Goal: Information Seeking & Learning: Find specific fact

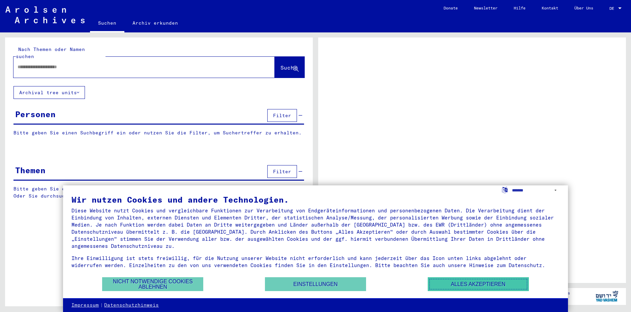
click at [496, 282] on button "Alles akzeptieren" at bounding box center [478, 284] width 101 height 14
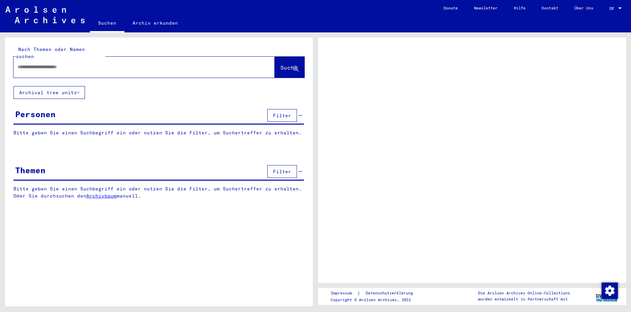
click at [82, 63] on input "text" at bounding box center [138, 66] width 241 height 7
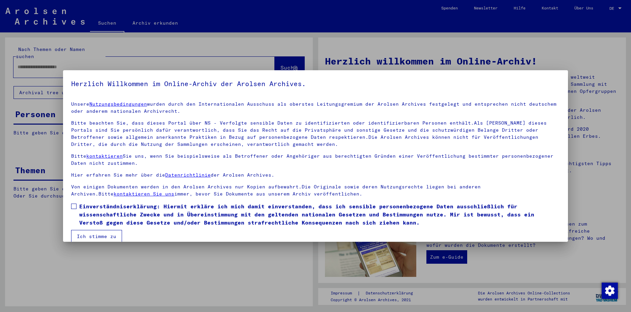
click at [105, 236] on button "Ich stimme zu" at bounding box center [96, 236] width 51 height 13
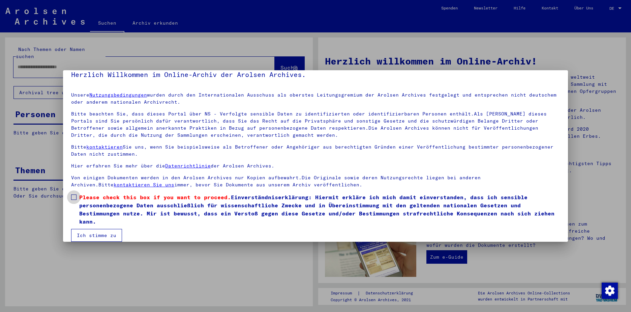
click at [71, 194] on span at bounding box center [73, 196] width 5 height 5
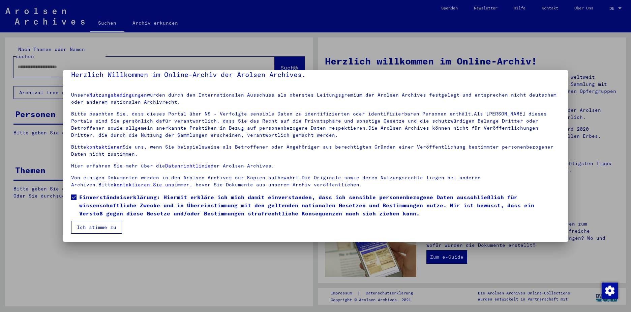
click at [104, 228] on button "Ich stimme zu" at bounding box center [96, 227] width 51 height 13
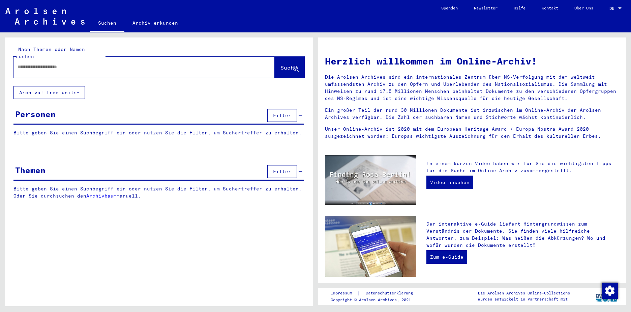
click at [106, 64] on div at bounding box center [133, 66] width 241 height 15
click at [57, 63] on input "text" at bounding box center [136, 66] width 237 height 7
type input "******"
click at [281, 64] on span "Suche" at bounding box center [289, 67] width 17 height 7
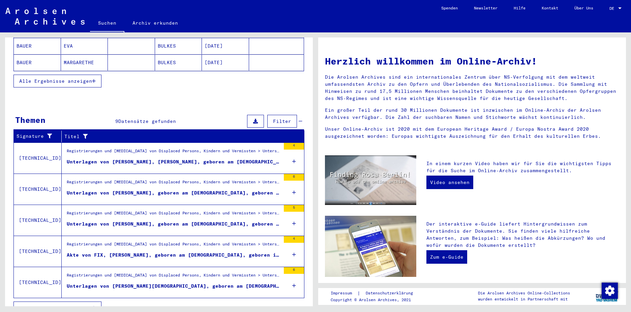
scroll to position [160, 0]
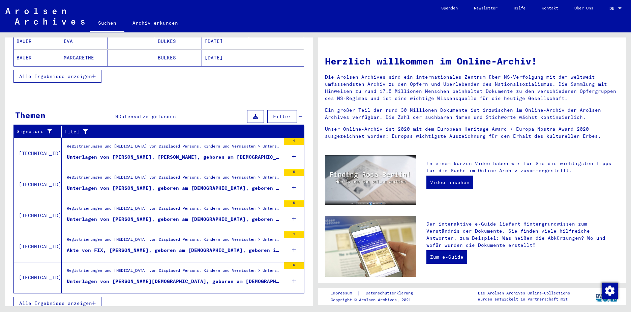
click at [200, 246] on div "Akte von FIX, [PERSON_NAME], geboren am [DEMOGRAPHIC_DATA], geboren in [GEOGRAP…" at bounding box center [174, 249] width 214 height 7
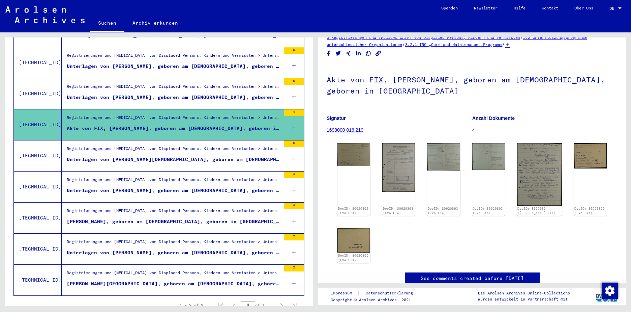
scroll to position [34, 0]
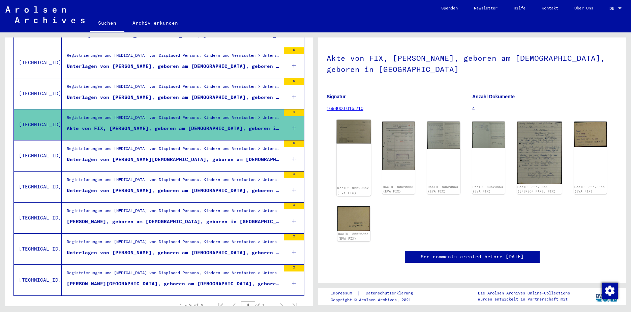
click at [353, 142] on div "DocID: 80620862 (EVA FIX)" at bounding box center [354, 158] width 34 height 76
click at [356, 123] on img at bounding box center [354, 132] width 34 height 24
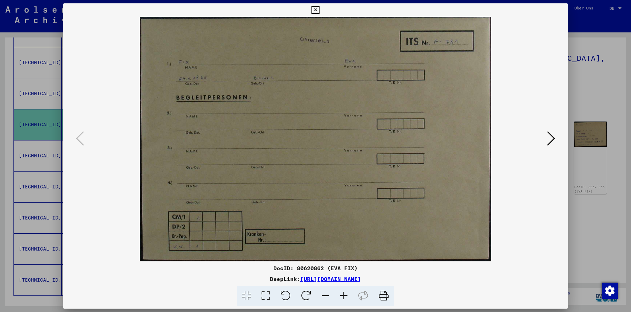
click at [550, 136] on icon at bounding box center [551, 138] width 8 height 16
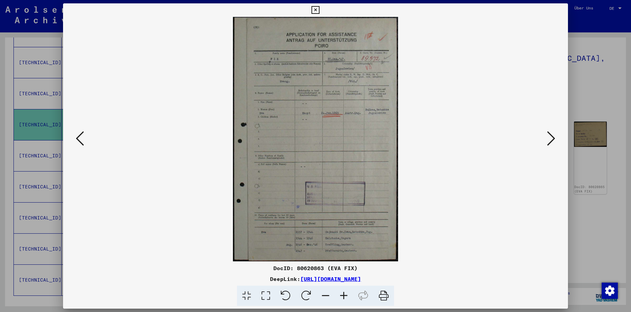
click at [329, 130] on img at bounding box center [315, 139] width 459 height 244
click at [551, 136] on icon at bounding box center [551, 138] width 8 height 16
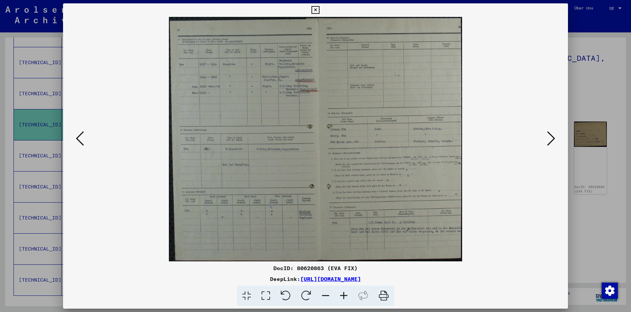
click at [551, 138] on icon at bounding box center [551, 138] width 8 height 16
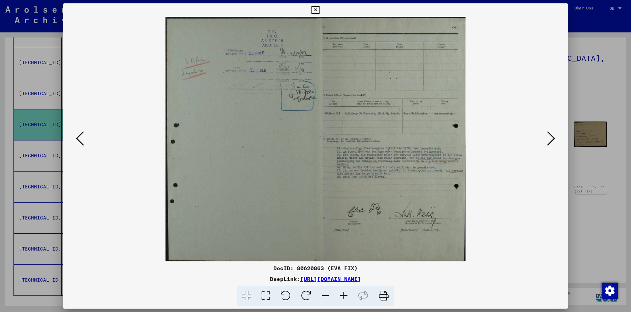
click at [551, 138] on icon at bounding box center [551, 138] width 8 height 16
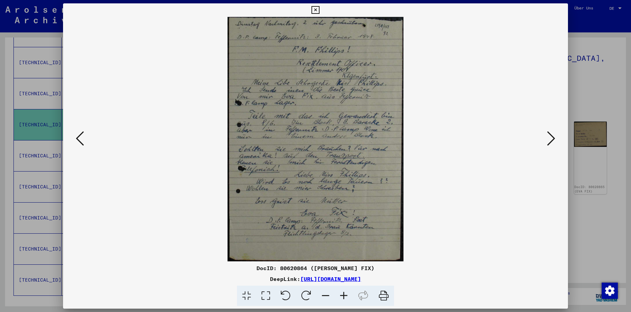
click at [553, 139] on icon at bounding box center [551, 138] width 8 height 16
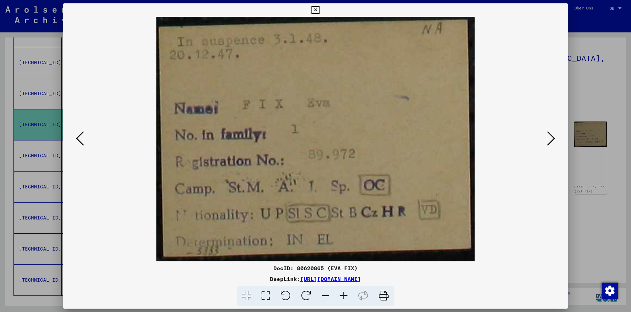
click at [553, 139] on icon at bounding box center [551, 138] width 8 height 16
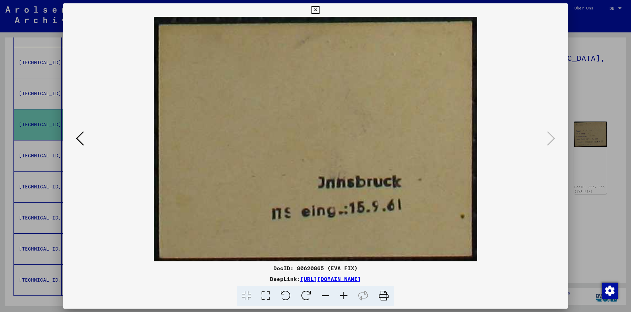
click at [315, 8] on icon at bounding box center [316, 10] width 8 height 8
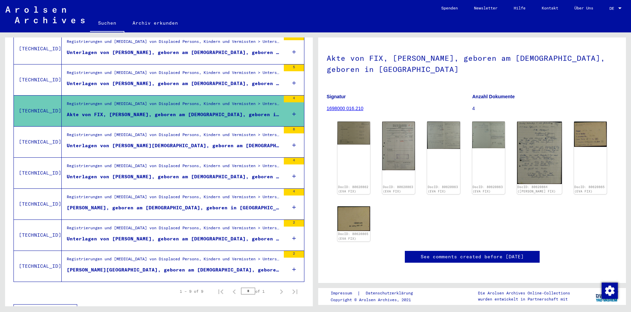
scroll to position [181, 0]
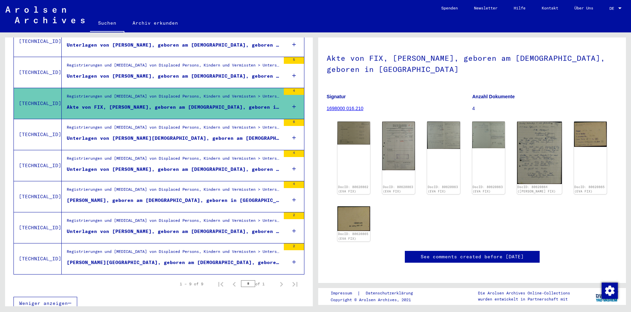
click at [292, 255] on icon at bounding box center [294, 262] width 4 height 24
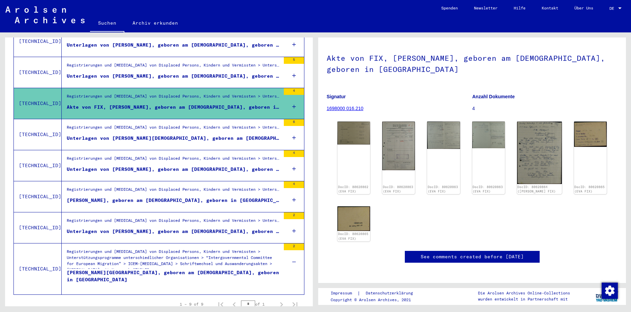
click at [246, 269] on div "[PERSON_NAME][GEOGRAPHIC_DATA], geboren am [DEMOGRAPHIC_DATA], geboren in [GEOG…" at bounding box center [174, 279] width 214 height 20
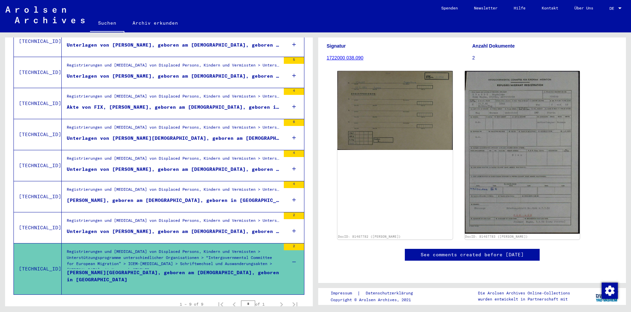
scroll to position [79, 0]
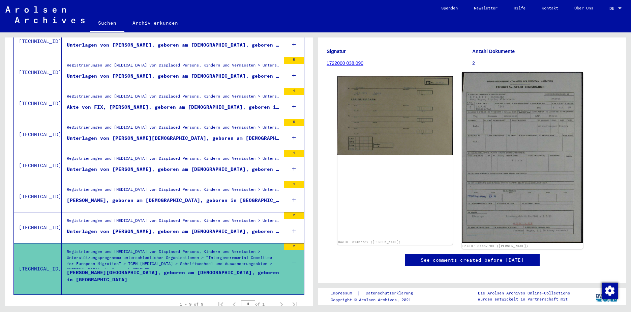
click at [520, 152] on img at bounding box center [522, 157] width 121 height 171
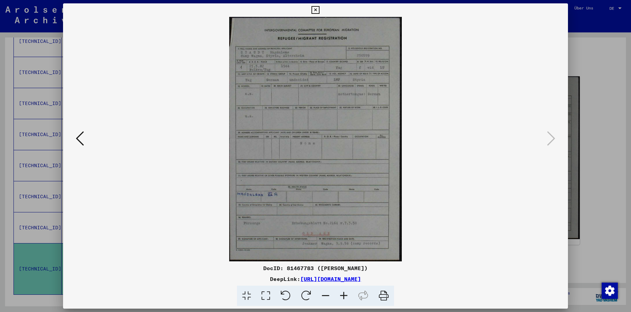
click at [344, 295] on icon at bounding box center [344, 295] width 18 height 21
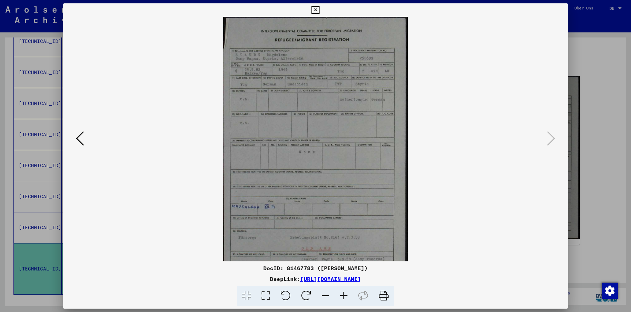
click at [344, 295] on icon at bounding box center [344, 295] width 18 height 21
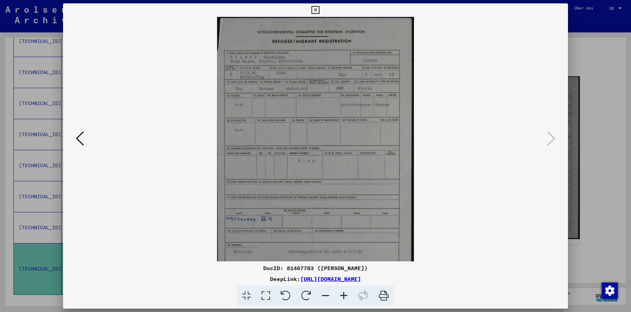
click at [344, 295] on icon at bounding box center [344, 295] width 18 height 21
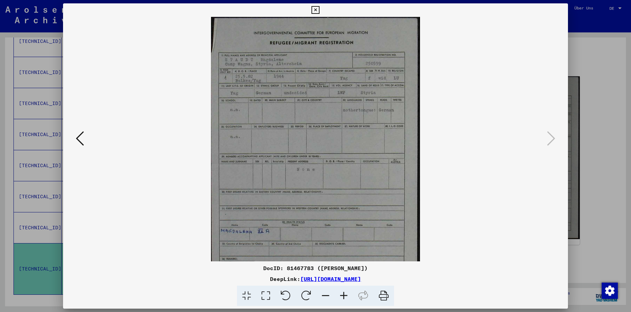
click at [344, 295] on icon at bounding box center [344, 295] width 18 height 21
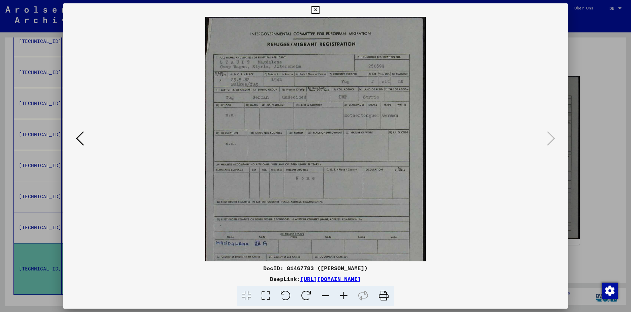
drag, startPoint x: 339, startPoint y: 173, endPoint x: 339, endPoint y: 191, distance: 17.5
click at [339, 191] on img at bounding box center [315, 173] width 221 height 312
click at [82, 139] on icon at bounding box center [80, 138] width 8 height 16
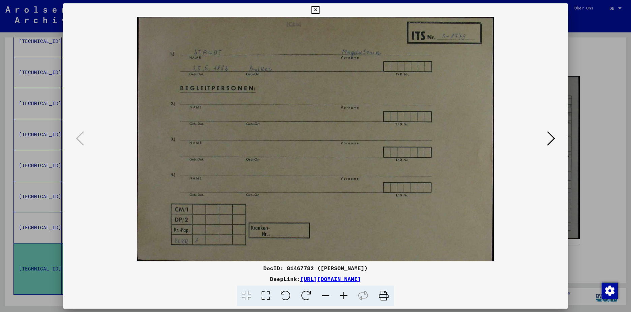
click at [315, 8] on icon at bounding box center [316, 10] width 8 height 8
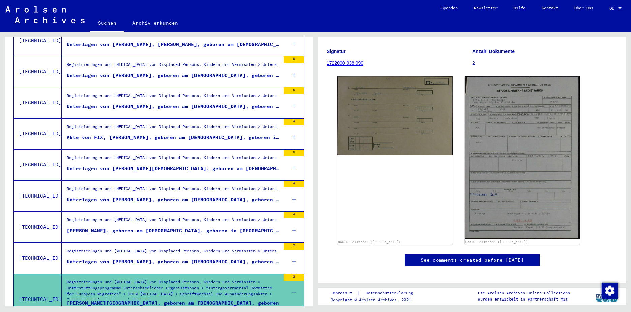
scroll to position [114, 0]
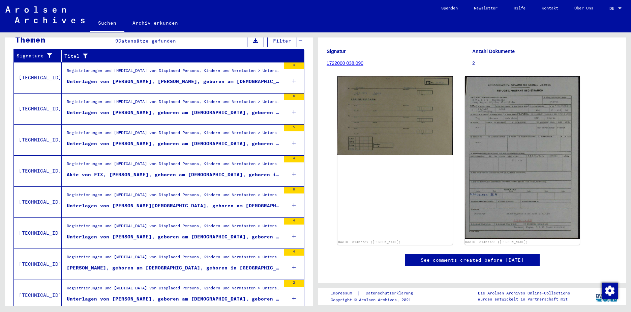
click at [123, 78] on div "Unterlagen von [PERSON_NAME], [PERSON_NAME], geboren am [DEMOGRAPHIC_DATA], geb…" at bounding box center [174, 81] width 214 height 7
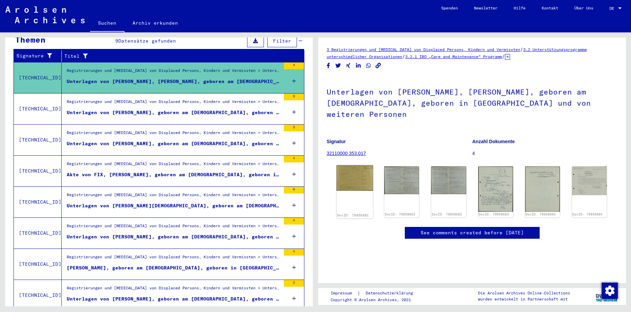
click at [358, 171] on img at bounding box center [355, 177] width 36 height 25
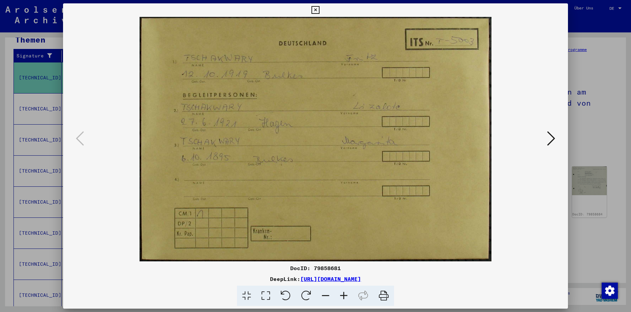
click at [553, 137] on icon at bounding box center [551, 138] width 8 height 16
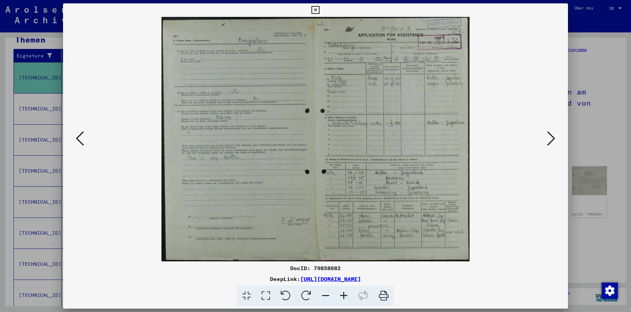
click at [345, 296] on icon at bounding box center [344, 295] width 18 height 21
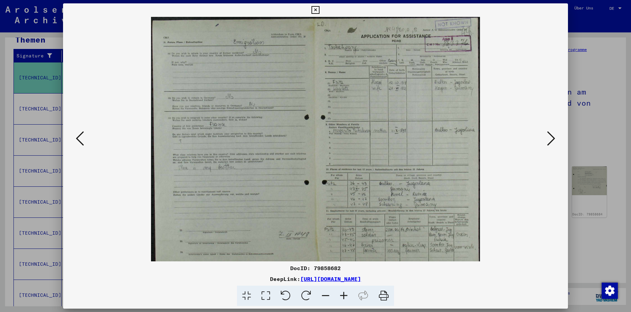
click at [345, 296] on icon at bounding box center [344, 295] width 18 height 21
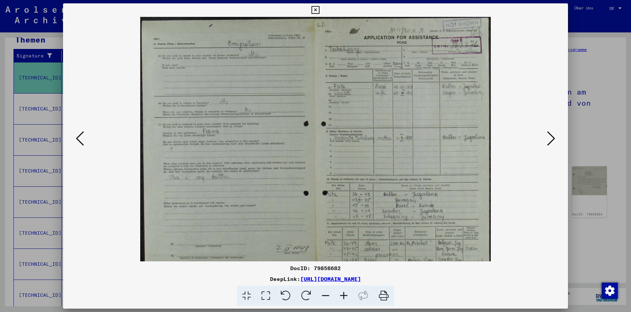
click at [345, 296] on icon at bounding box center [344, 295] width 18 height 21
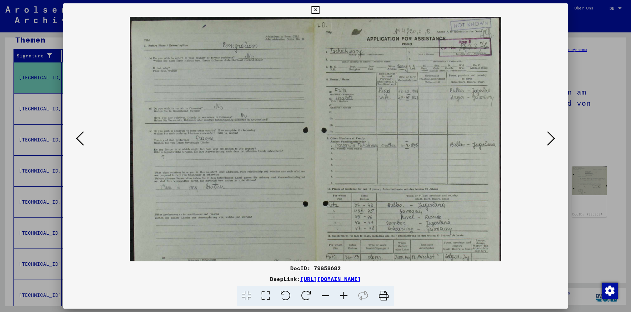
click at [345, 296] on icon at bounding box center [344, 295] width 18 height 21
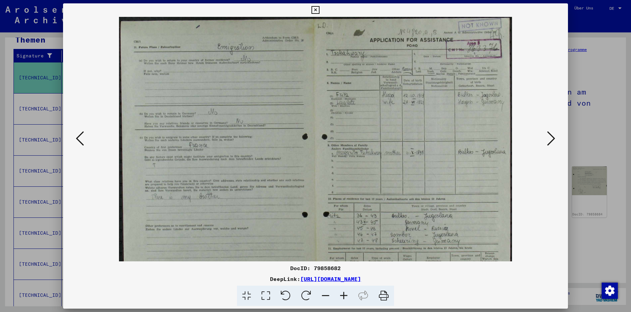
click at [345, 296] on icon at bounding box center [344, 295] width 18 height 21
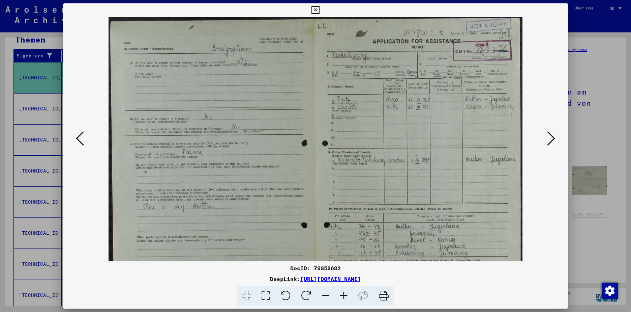
click at [345, 296] on icon at bounding box center [344, 295] width 18 height 21
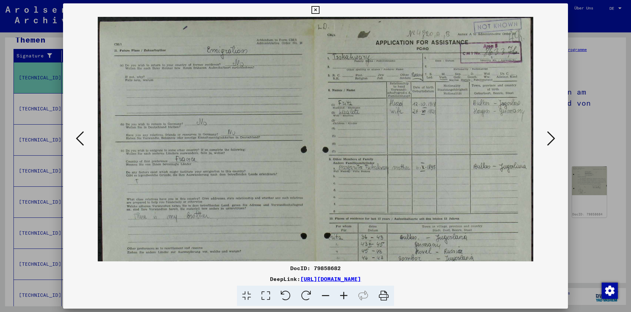
click at [345, 296] on icon at bounding box center [344, 295] width 18 height 21
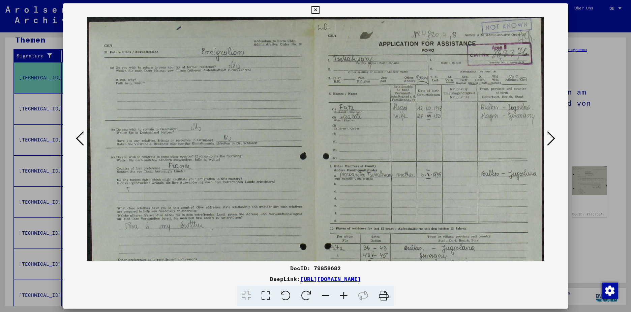
click at [345, 296] on icon at bounding box center [344, 295] width 18 height 21
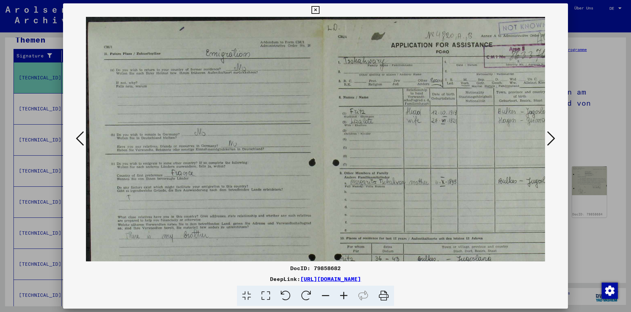
click at [345, 296] on icon at bounding box center [344, 295] width 18 height 21
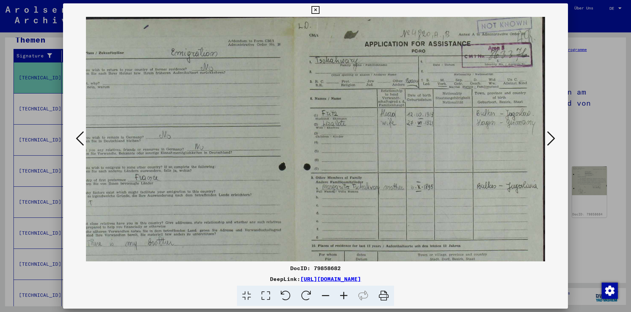
scroll to position [3, 40]
drag, startPoint x: 435, startPoint y: 169, endPoint x: 336, endPoint y: 168, distance: 98.8
click at [336, 168] on img at bounding box center [295, 212] width 499 height 396
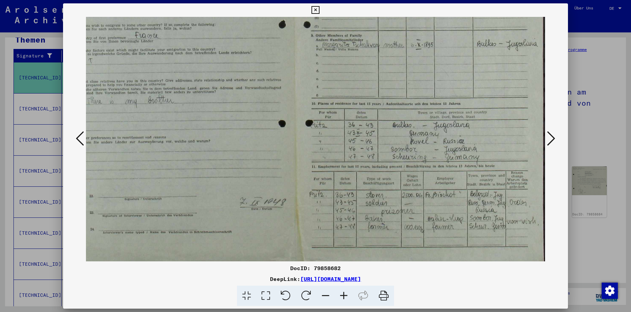
scroll to position [145, 40]
drag, startPoint x: 382, startPoint y: 214, endPoint x: 367, endPoint y: 71, distance: 143.1
click at [367, 71] on img at bounding box center [295, 70] width 499 height 396
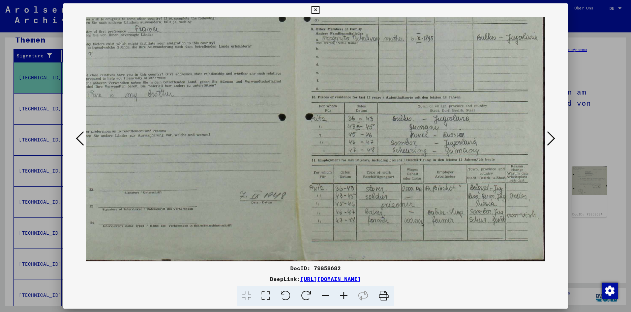
scroll to position [152, 40]
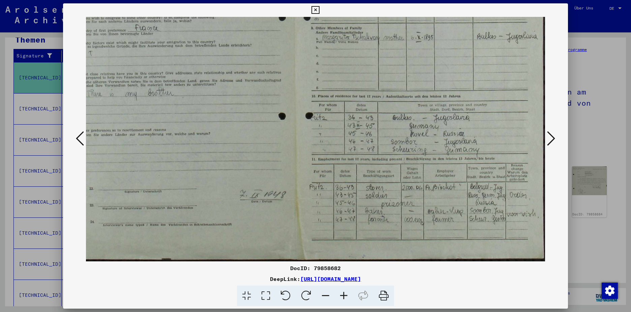
drag, startPoint x: 305, startPoint y: 177, endPoint x: 301, endPoint y: 157, distance: 20.4
click at [301, 157] on img at bounding box center [295, 63] width 499 height 396
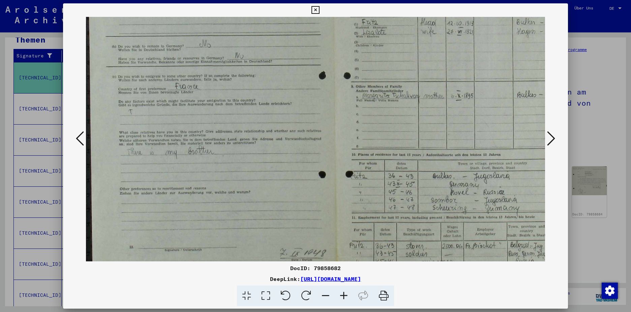
scroll to position [91, 0]
drag, startPoint x: 373, startPoint y: 168, endPoint x: 427, endPoint y: 218, distance: 73.2
click at [427, 218] on img at bounding box center [335, 123] width 499 height 396
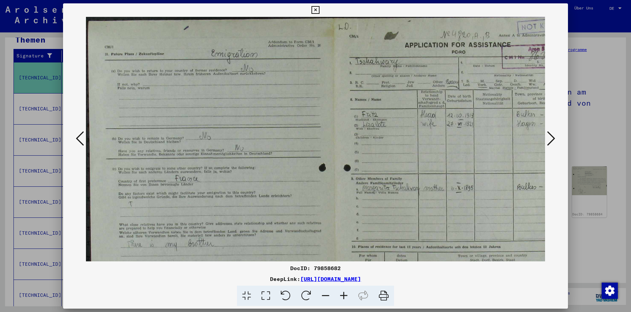
scroll to position [0, 0]
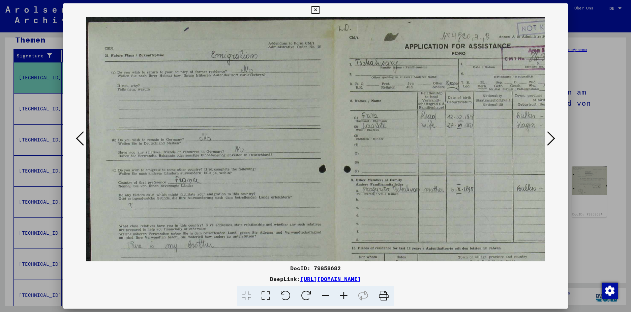
drag, startPoint x: 273, startPoint y: 149, endPoint x: 281, endPoint y: 223, distance: 74.0
click at [281, 223] on img at bounding box center [335, 215] width 499 height 396
click at [554, 141] on icon at bounding box center [551, 138] width 8 height 16
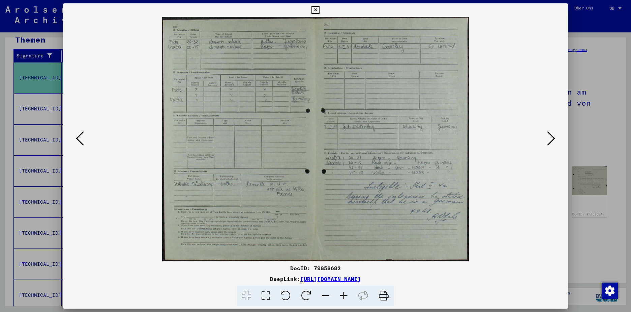
drag, startPoint x: 268, startPoint y: 95, endPoint x: 271, endPoint y: 125, distance: 30.5
click at [271, 126] on img at bounding box center [315, 139] width 307 height 244
click at [345, 294] on icon at bounding box center [344, 295] width 18 height 21
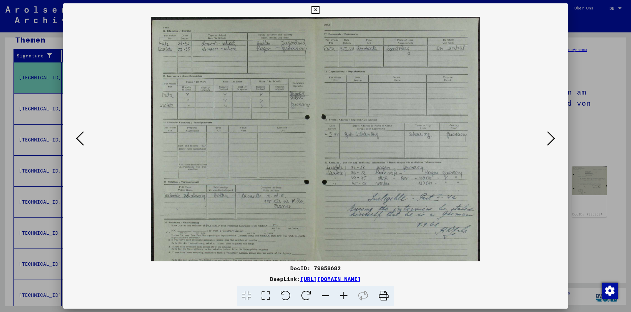
click at [345, 294] on icon at bounding box center [344, 295] width 18 height 21
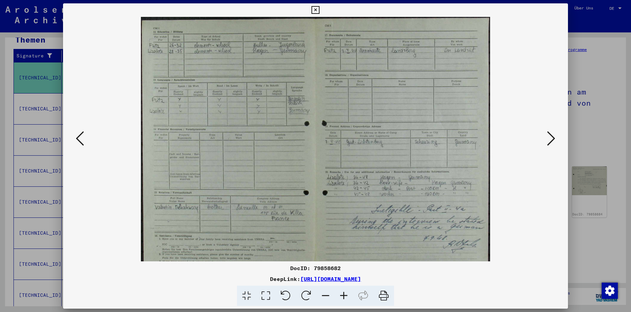
click at [345, 294] on icon at bounding box center [344, 295] width 18 height 21
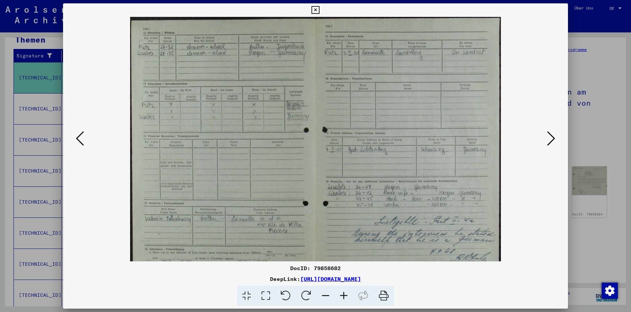
click at [345, 294] on icon at bounding box center [344, 295] width 18 height 21
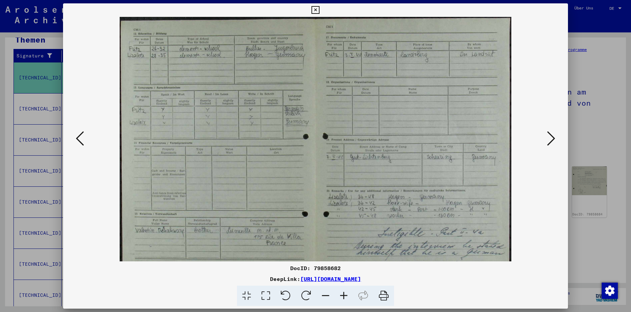
click at [345, 294] on icon at bounding box center [344, 295] width 18 height 21
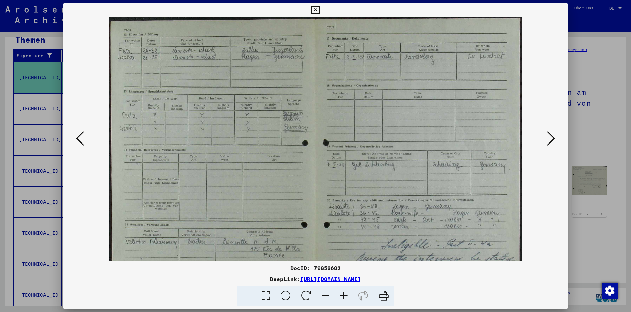
click at [345, 294] on icon at bounding box center [344, 295] width 18 height 21
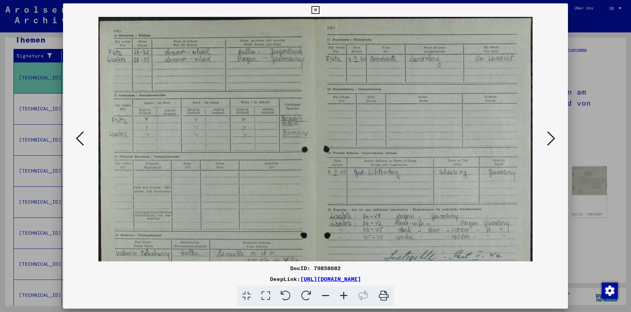
click at [345, 294] on icon at bounding box center [344, 295] width 18 height 21
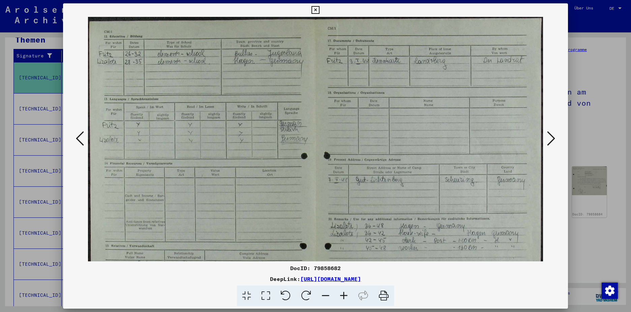
click at [345, 294] on icon at bounding box center [344, 295] width 18 height 21
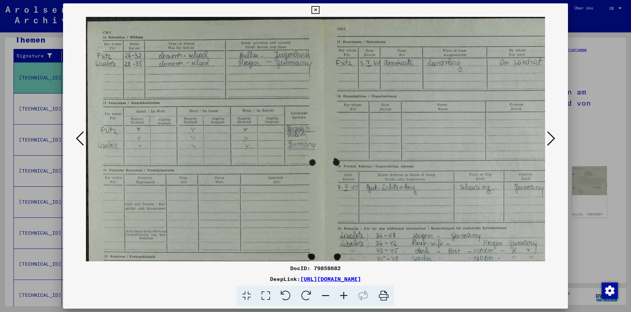
click at [345, 294] on icon at bounding box center [344, 295] width 18 height 21
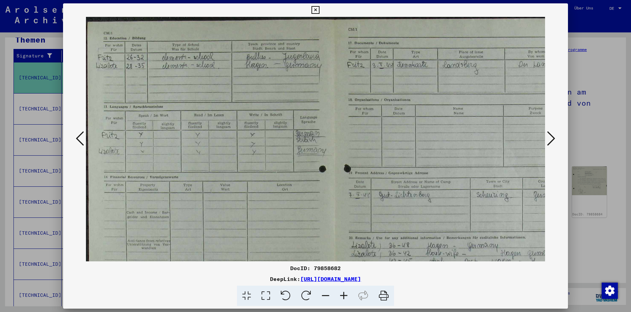
click at [553, 139] on icon at bounding box center [551, 138] width 8 height 16
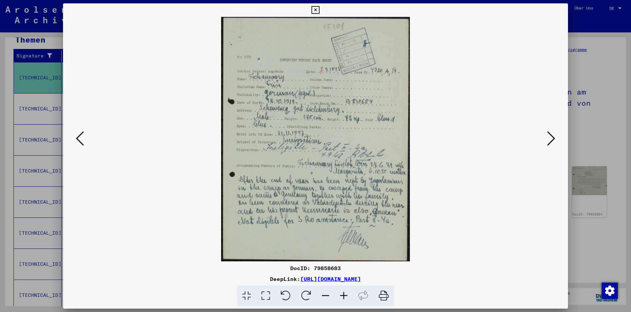
drag, startPoint x: 485, startPoint y: 289, endPoint x: 483, endPoint y: 275, distance: 13.4
click at [483, 275] on div "DocID: 79858683 DeepLink: [URL][DOMAIN_NAME]" at bounding box center [315, 285] width 505 height 42
drag, startPoint x: 332, startPoint y: 217, endPoint x: 329, endPoint y: 206, distance: 11.8
click at [329, 206] on img at bounding box center [315, 139] width 189 height 244
click at [344, 293] on icon at bounding box center [344, 295] width 18 height 21
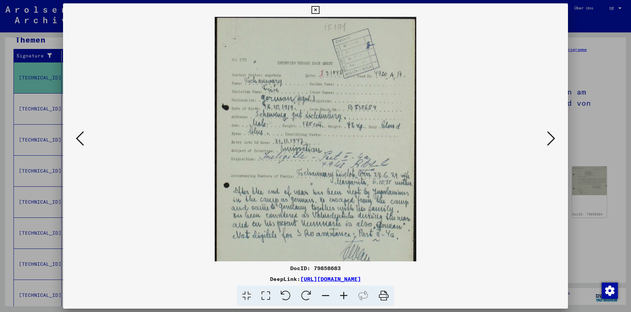
click at [344, 293] on icon at bounding box center [344, 295] width 18 height 21
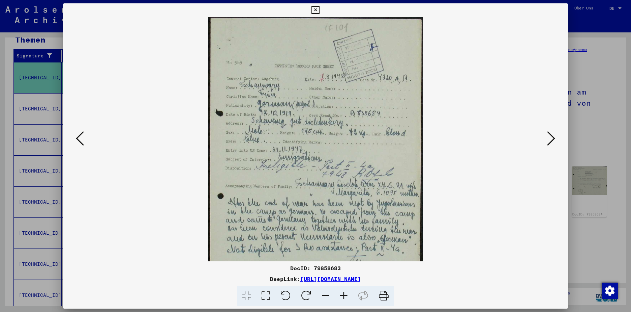
click at [552, 140] on icon at bounding box center [551, 138] width 8 height 16
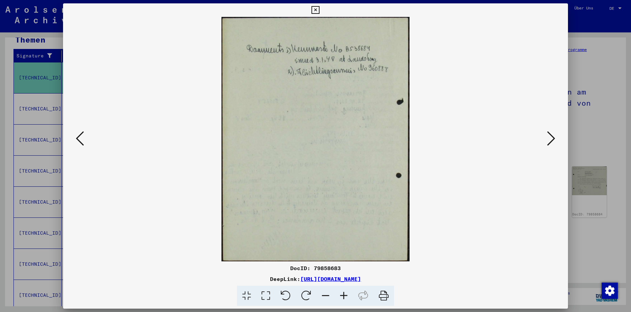
click at [552, 140] on icon at bounding box center [551, 138] width 8 height 16
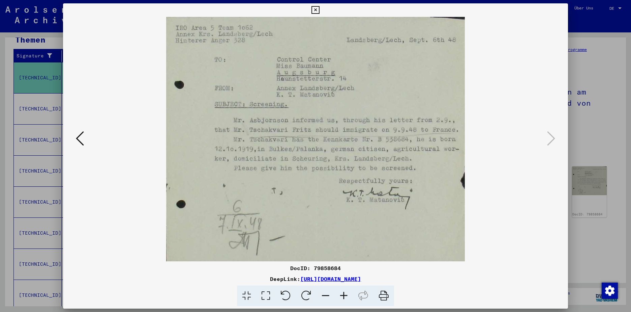
click at [317, 9] on icon at bounding box center [316, 10] width 8 height 8
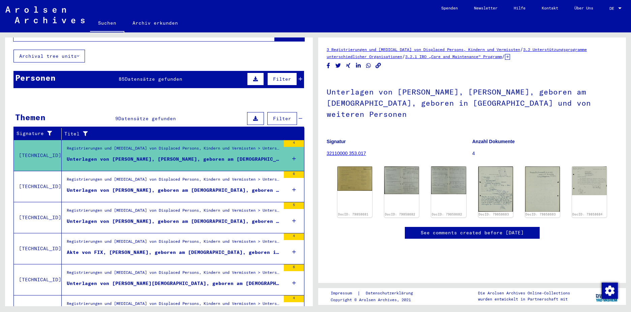
scroll to position [13, 0]
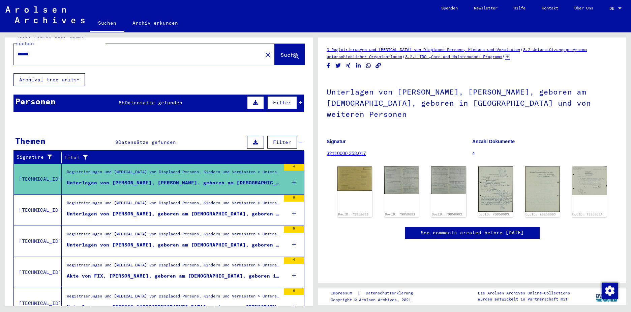
click at [141, 210] on div "Unterlagen von [PERSON_NAME], geboren am [DEMOGRAPHIC_DATA], geboren in [GEOGRA…" at bounding box center [174, 213] width 214 height 7
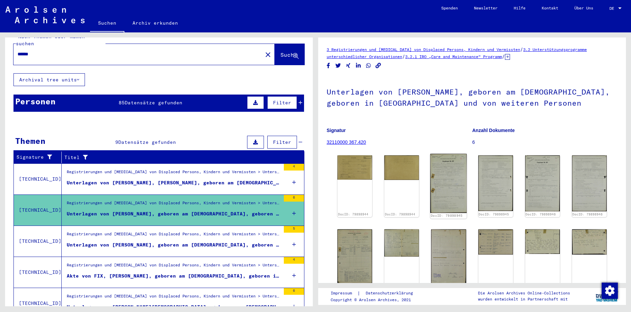
click at [442, 195] on img at bounding box center [449, 183] width 36 height 59
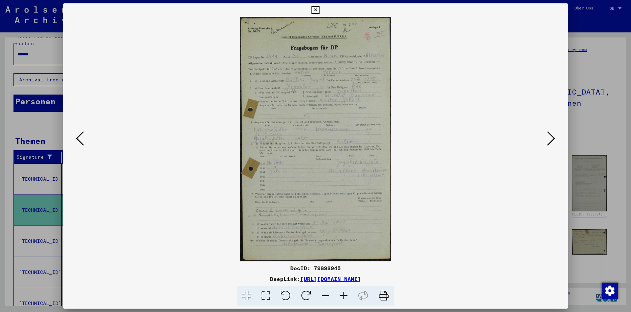
click at [344, 295] on icon at bounding box center [344, 295] width 18 height 21
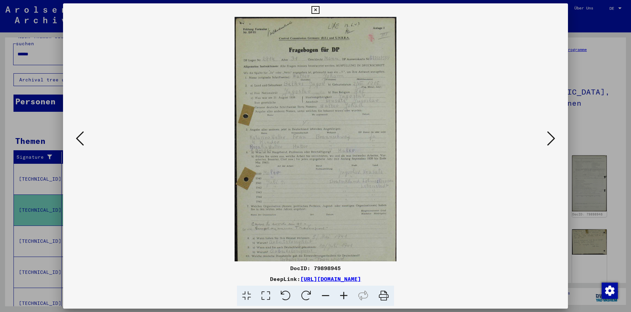
click at [344, 295] on icon at bounding box center [344, 295] width 18 height 21
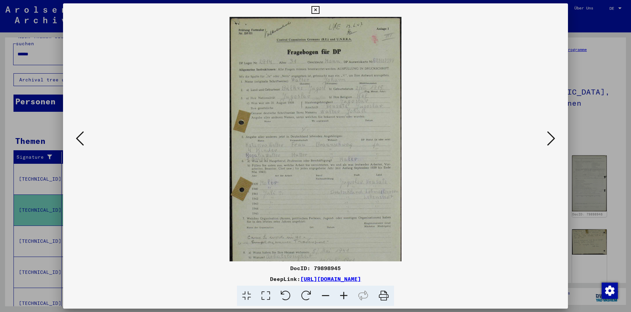
click at [344, 295] on icon at bounding box center [344, 295] width 18 height 21
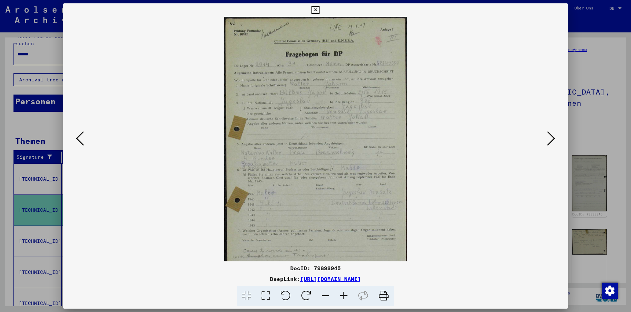
click at [344, 295] on icon at bounding box center [344, 295] width 18 height 21
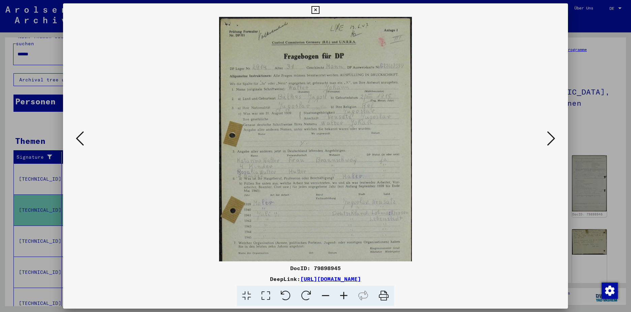
click at [344, 295] on icon at bounding box center [344, 295] width 18 height 21
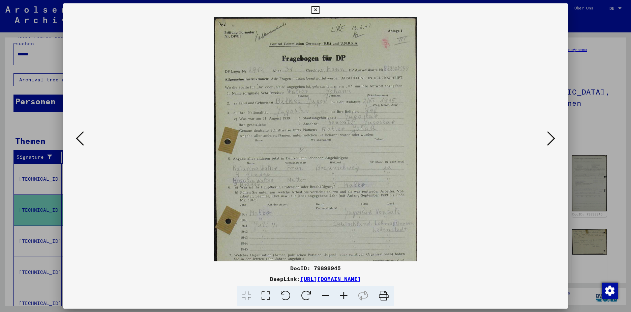
click at [344, 295] on icon at bounding box center [344, 295] width 18 height 21
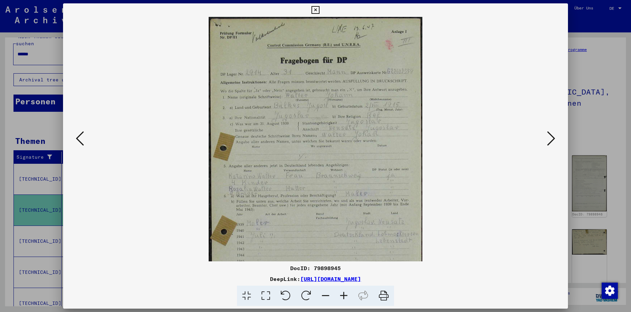
click at [344, 295] on icon at bounding box center [344, 295] width 18 height 21
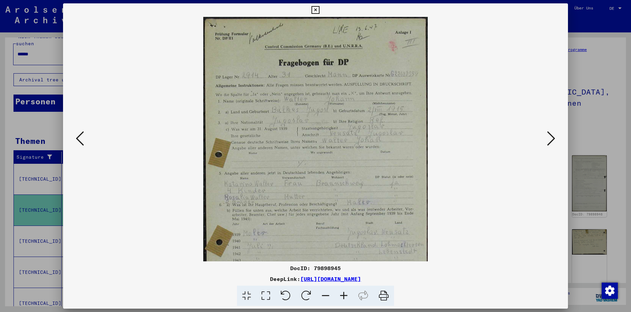
click at [344, 295] on icon at bounding box center [344, 295] width 18 height 21
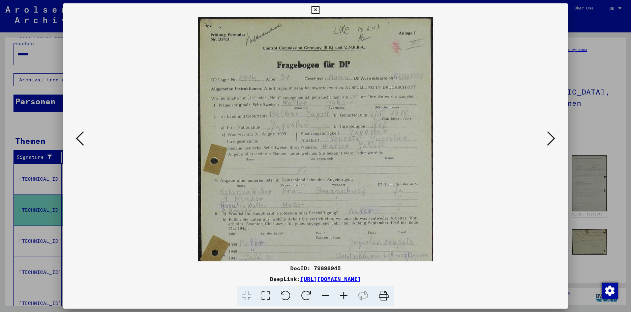
click at [344, 295] on icon at bounding box center [344, 295] width 18 height 21
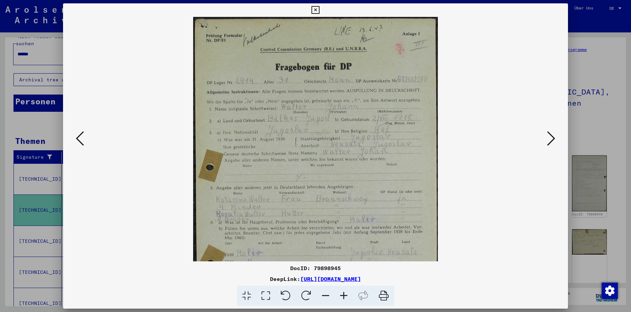
click at [344, 295] on icon at bounding box center [344, 295] width 18 height 21
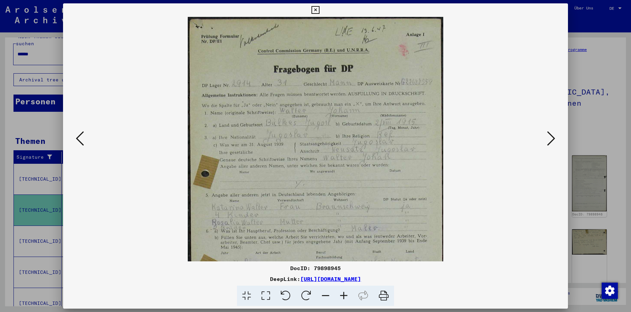
click at [344, 295] on icon at bounding box center [344, 295] width 18 height 21
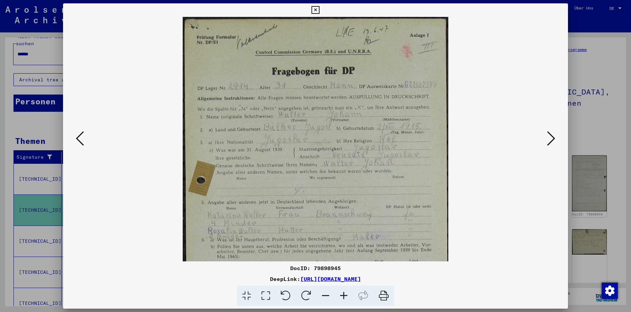
click at [344, 295] on icon at bounding box center [344, 295] width 18 height 21
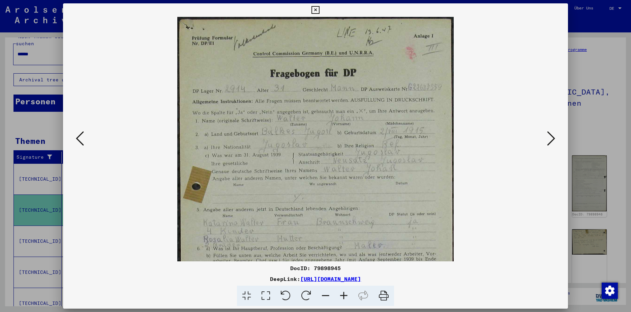
click at [344, 295] on icon at bounding box center [344, 295] width 18 height 21
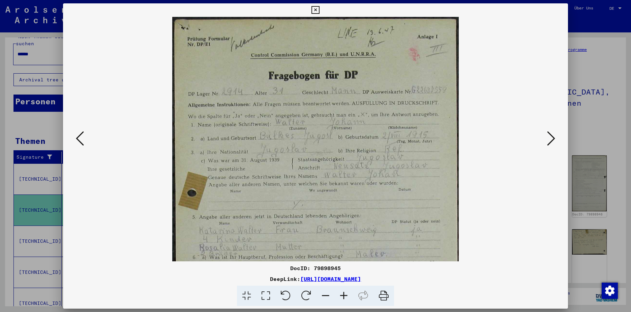
click at [344, 295] on icon at bounding box center [344, 295] width 18 height 21
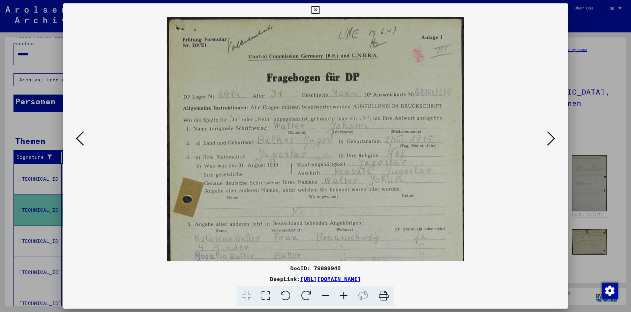
click at [344, 295] on icon at bounding box center [344, 295] width 18 height 21
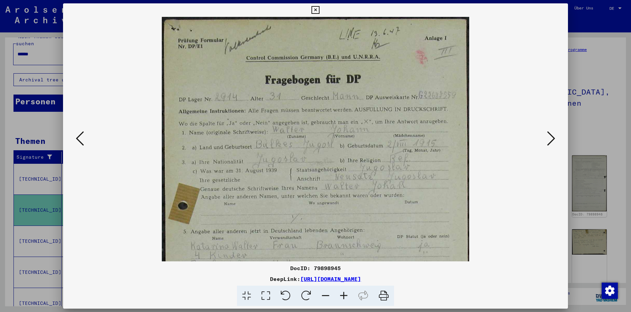
click at [550, 140] on icon at bounding box center [551, 138] width 8 height 16
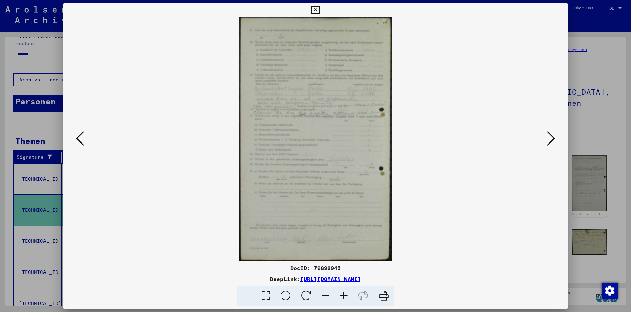
click at [40, 113] on div at bounding box center [315, 156] width 631 height 312
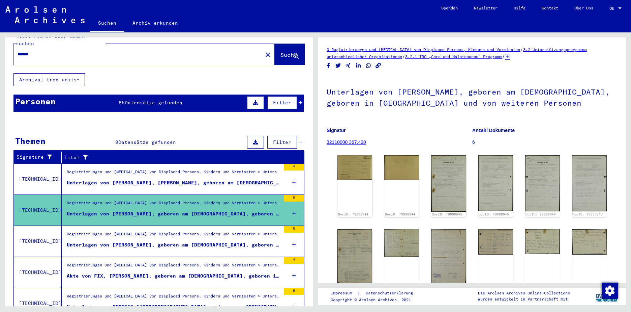
click at [160, 99] on span "Datensätze gefunden" at bounding box center [154, 102] width 58 height 6
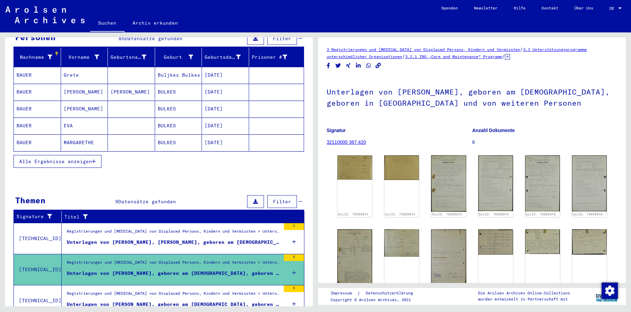
scroll to position [67, 0]
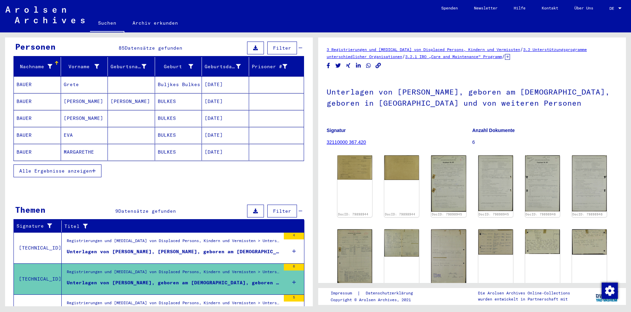
click at [95, 168] on icon "button" at bounding box center [94, 170] width 4 height 5
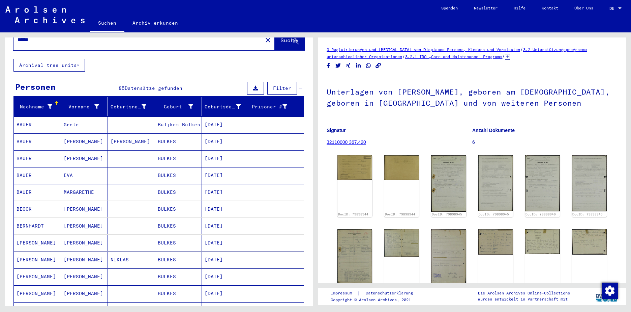
scroll to position [0, 0]
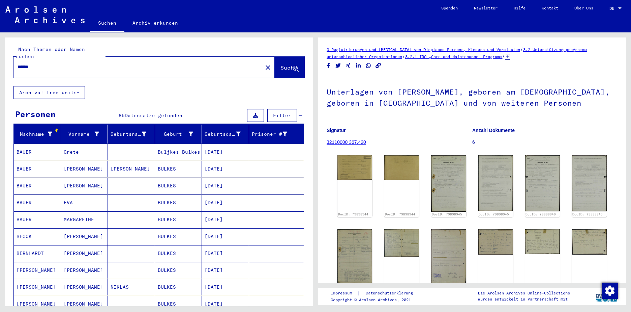
click at [26, 144] on mat-cell "BAUER" at bounding box center [37, 152] width 47 height 17
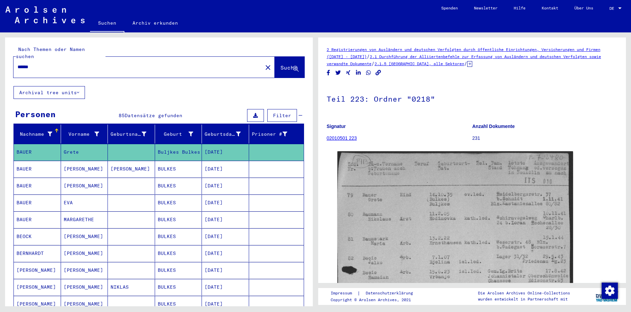
click at [74, 161] on mat-cell "[PERSON_NAME]" at bounding box center [84, 169] width 47 height 17
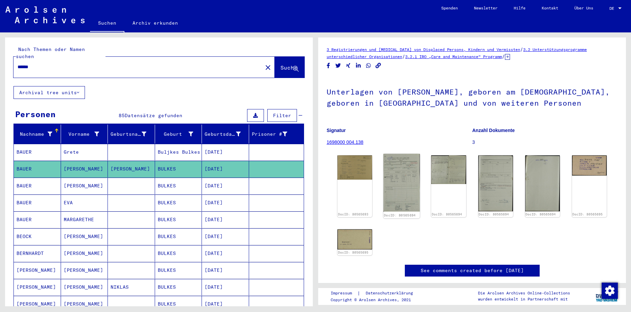
click at [401, 182] on img at bounding box center [402, 183] width 36 height 58
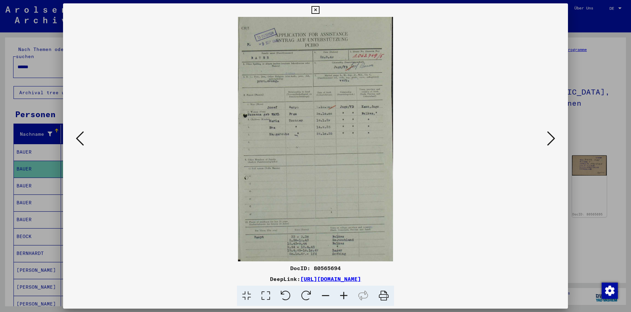
click at [79, 138] on icon at bounding box center [80, 138] width 8 height 16
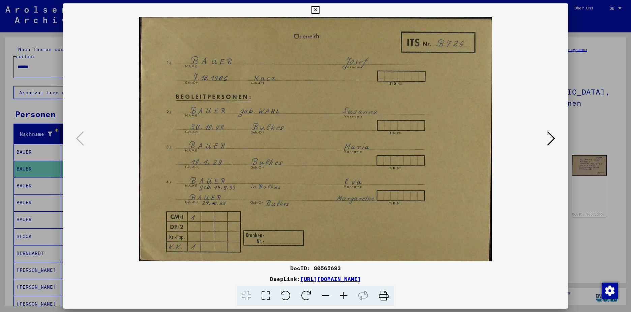
click at [553, 138] on icon at bounding box center [551, 138] width 8 height 16
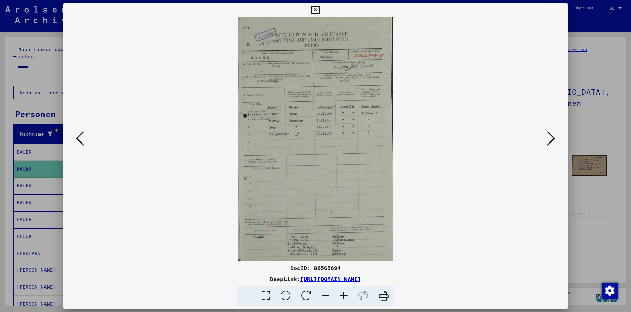
click at [553, 138] on icon at bounding box center [551, 138] width 8 height 16
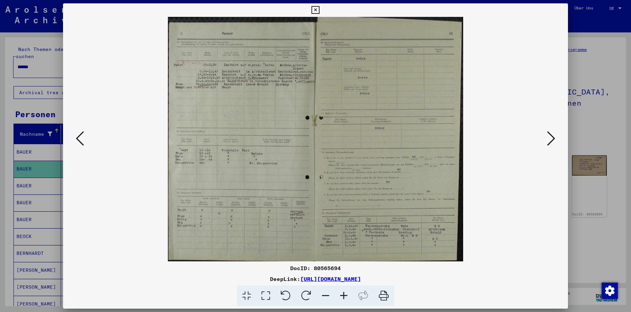
click at [553, 138] on icon at bounding box center [551, 138] width 8 height 16
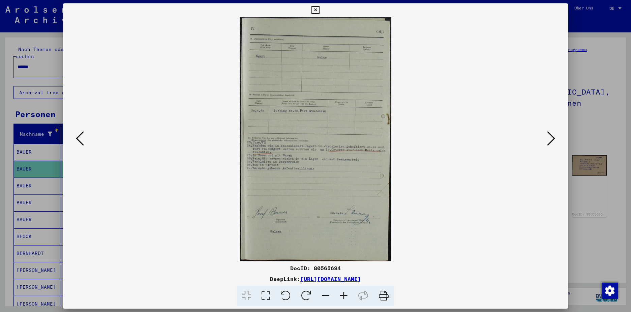
click at [553, 138] on icon at bounding box center [551, 138] width 8 height 16
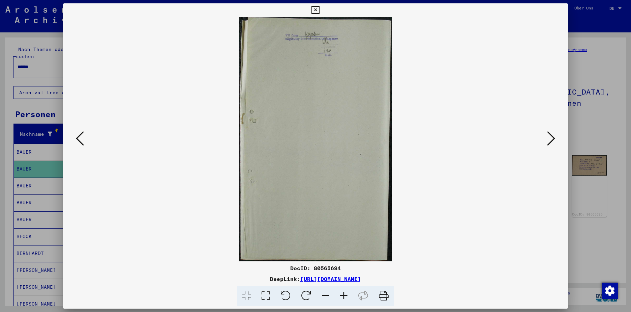
click at [553, 138] on icon at bounding box center [551, 138] width 8 height 16
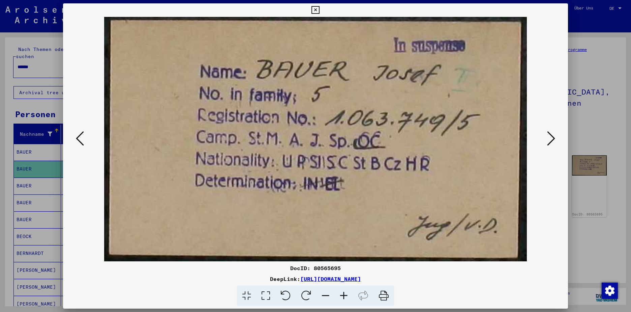
click at [553, 138] on icon at bounding box center [551, 138] width 8 height 16
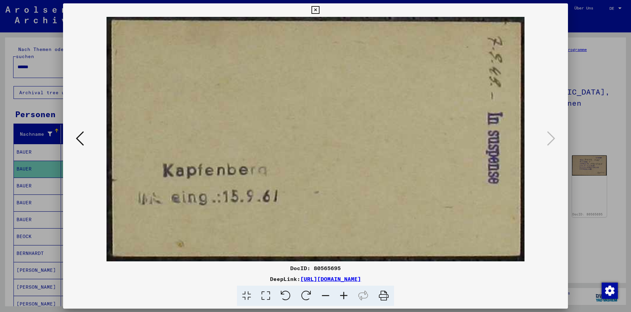
click at [160, 276] on div "DeepLink: [URL][DOMAIN_NAME]" at bounding box center [315, 278] width 505 height 8
click at [79, 137] on icon at bounding box center [80, 138] width 8 height 16
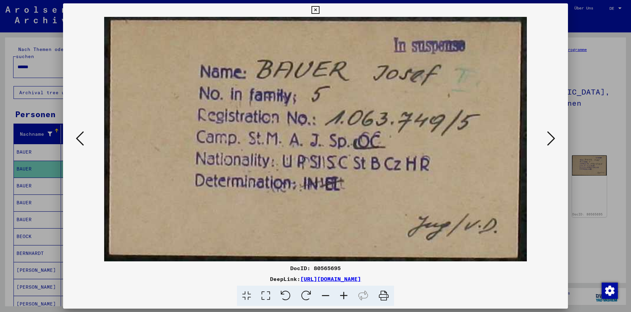
click at [79, 137] on icon at bounding box center [80, 138] width 8 height 16
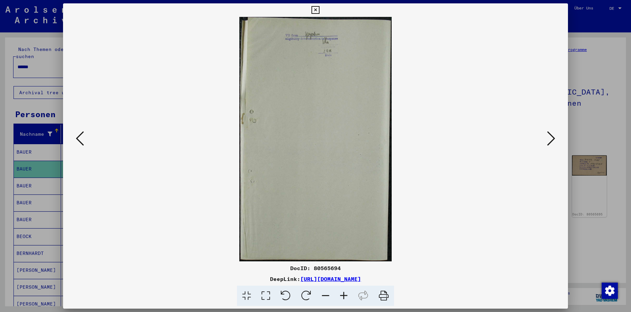
click at [79, 137] on icon at bounding box center [80, 138] width 8 height 16
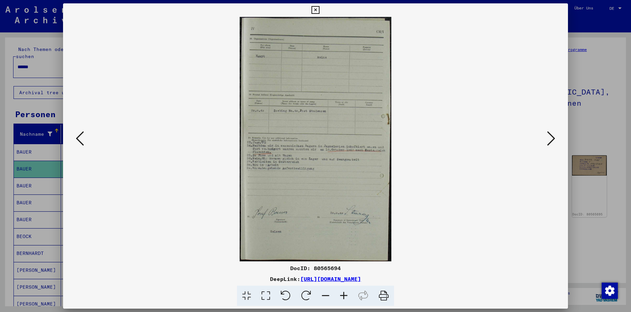
click at [79, 137] on icon at bounding box center [80, 138] width 8 height 16
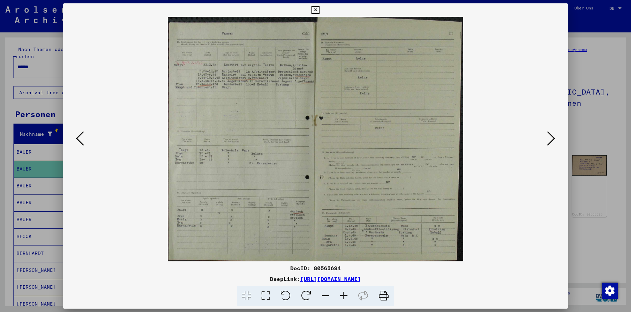
click at [79, 137] on icon at bounding box center [80, 138] width 8 height 16
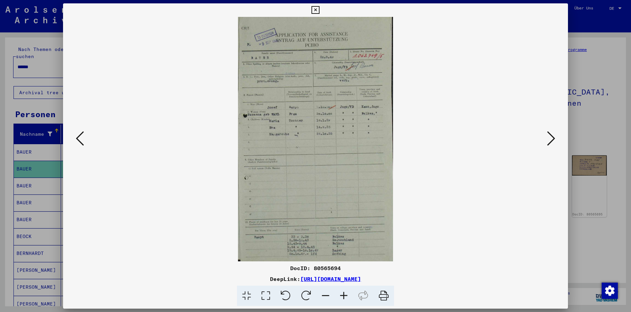
click at [79, 137] on icon at bounding box center [80, 138] width 8 height 16
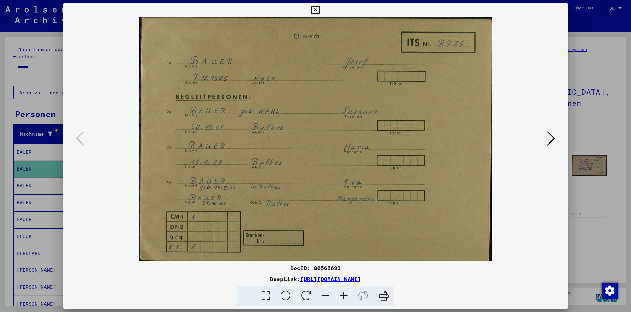
click at [314, 9] on icon at bounding box center [316, 10] width 8 height 8
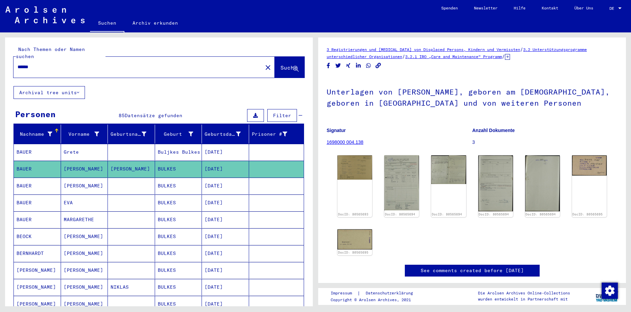
click at [28, 245] on mat-cell "BERNHARDT" at bounding box center [37, 253] width 47 height 17
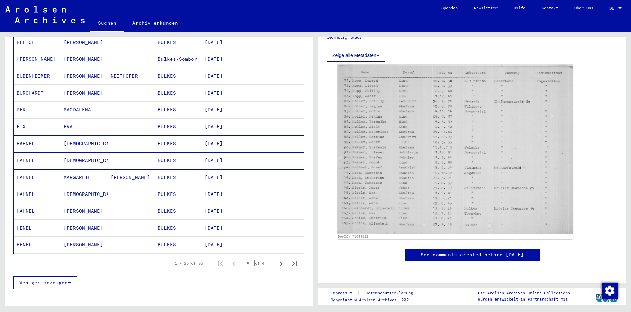
scroll to position [337, 0]
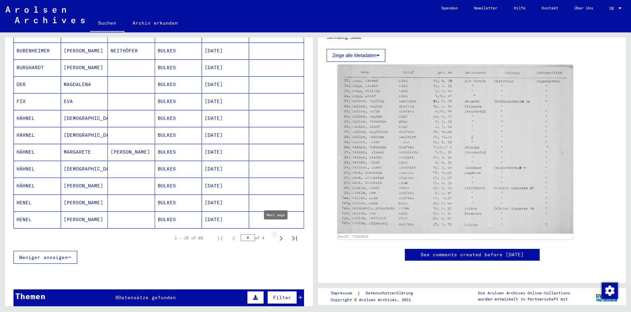
click at [276, 233] on icon "Next page" at bounding box center [280, 237] width 9 height 9
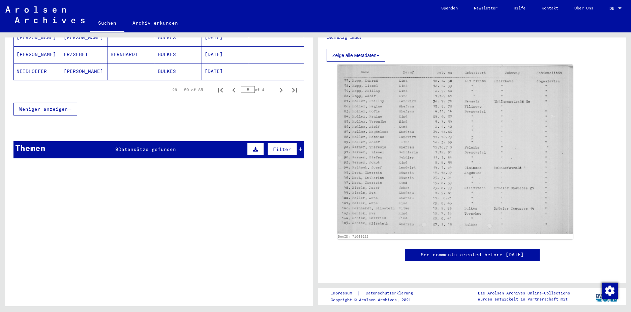
scroll to position [506, 0]
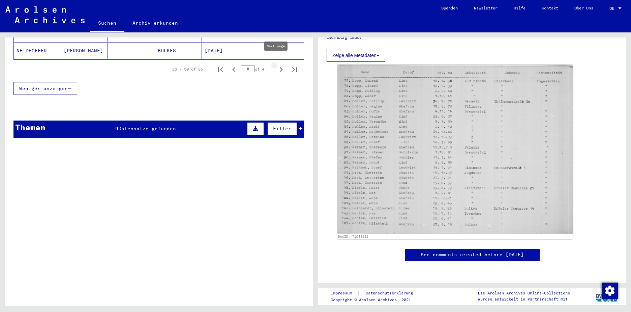
click at [276, 65] on icon "Next page" at bounding box center [280, 69] width 9 height 9
type input "*"
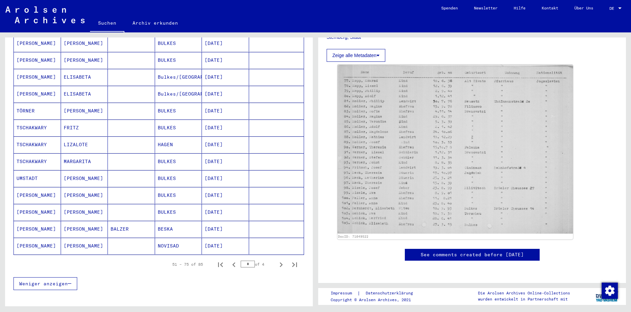
scroll to position [405, 0]
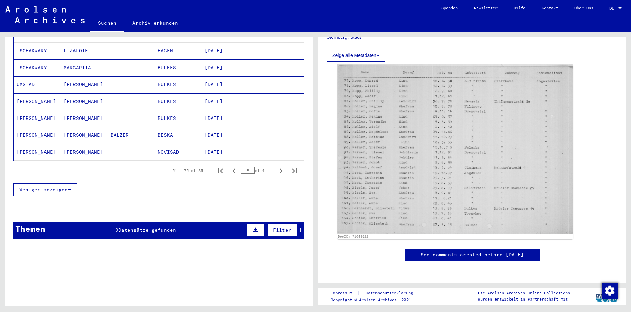
click at [155, 227] on span "Datensätze gefunden" at bounding box center [147, 230] width 58 height 6
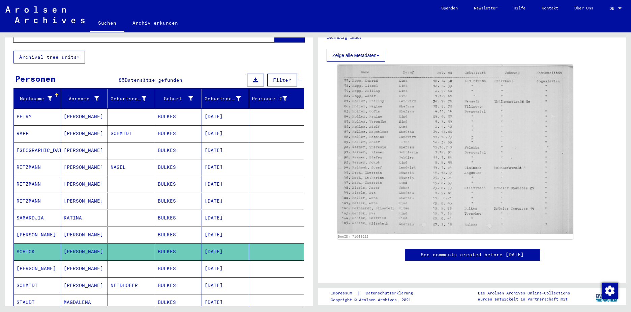
scroll to position [0, 0]
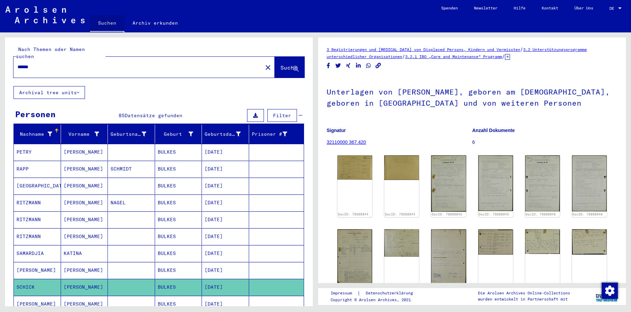
click at [107, 22] on link "Suchen" at bounding box center [107, 24] width 34 height 18
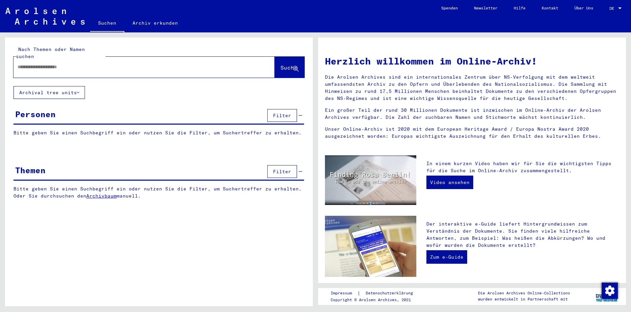
click at [51, 63] on input "text" at bounding box center [136, 66] width 237 height 7
type input "*****"
click at [281, 64] on span "Suche" at bounding box center [289, 67] width 17 height 7
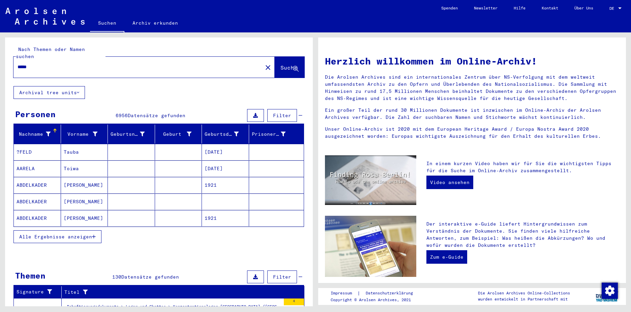
click at [57, 63] on input "*****" at bounding box center [136, 66] width 237 height 7
click at [93, 234] on icon "button" at bounding box center [94, 236] width 4 height 5
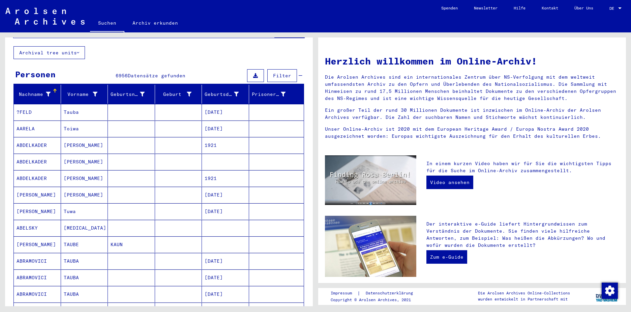
scroll to position [34, 0]
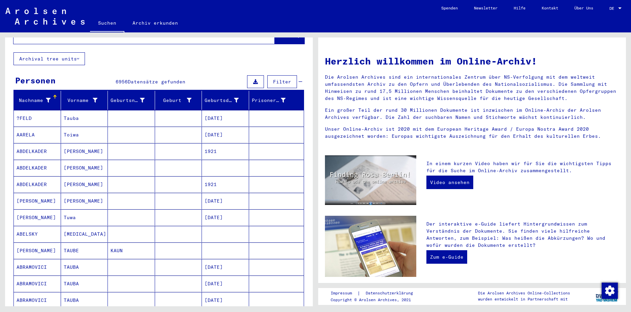
click at [105, 21] on link "Suchen" at bounding box center [107, 24] width 34 height 18
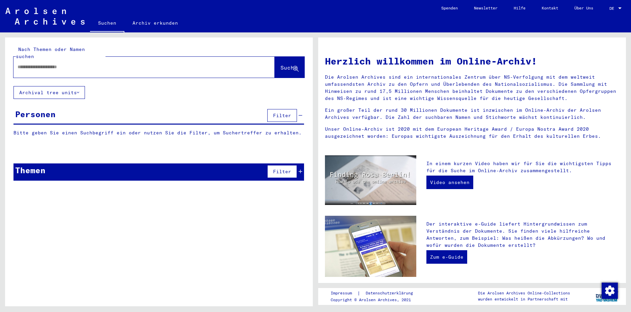
click at [83, 63] on input "text" at bounding box center [136, 66] width 237 height 7
click at [281, 64] on span "Suche" at bounding box center [289, 67] width 17 height 7
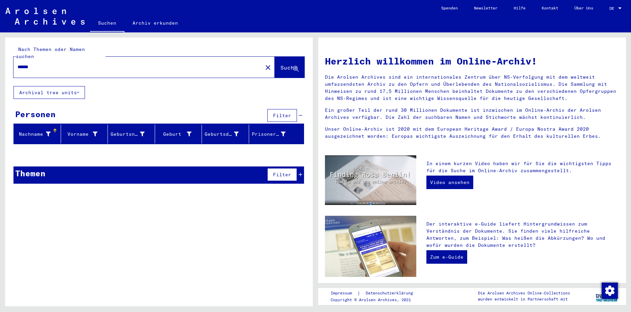
drag, startPoint x: 40, startPoint y: 59, endPoint x: -1, endPoint y: 59, distance: 41.1
click at [0, 59] on html "Suchen Archiv erkunden Spenden Newsletter Hilfe Kontakt Über Uns Suchen Archiv …" at bounding box center [315, 156] width 631 height 312
type input "*******"
click at [285, 64] on span "Suche" at bounding box center [289, 67] width 17 height 7
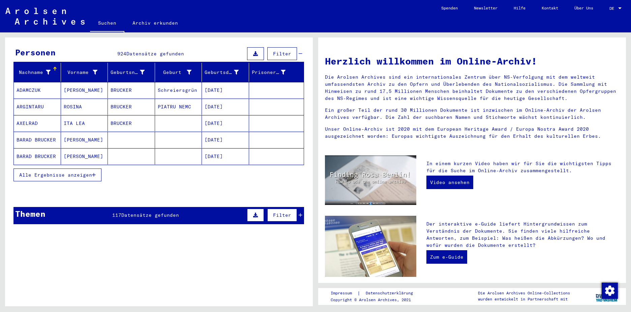
scroll to position [67, 0]
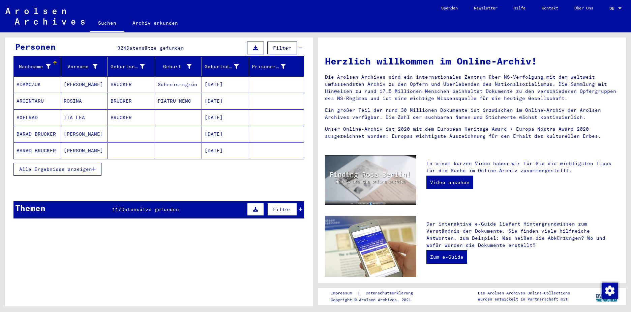
click at [72, 166] on span "Alle Ergebnisse anzeigen" at bounding box center [55, 169] width 73 height 6
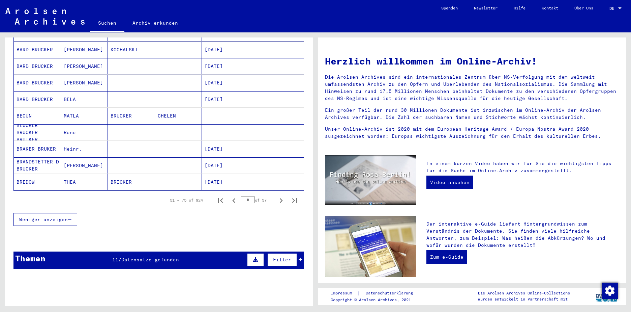
scroll to position [371, 0]
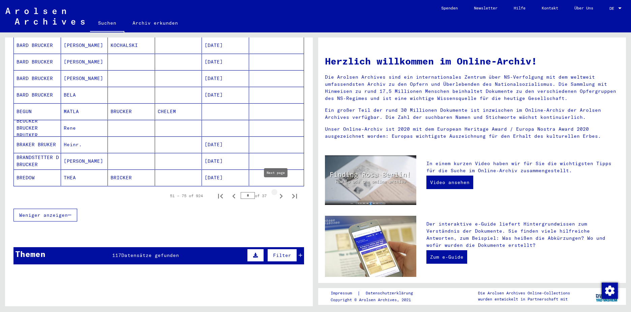
click at [276, 191] on icon "Next page" at bounding box center [280, 195] width 9 height 9
type input "*"
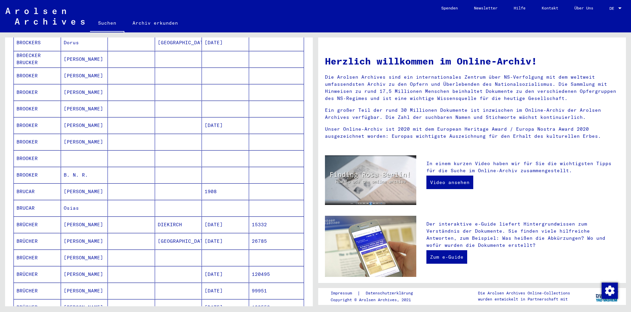
scroll to position [34, 0]
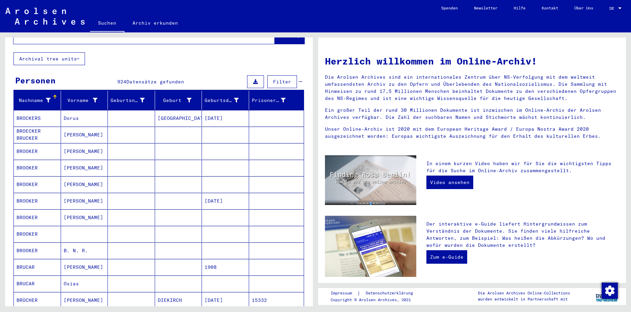
click at [273, 79] on span "Filter" at bounding box center [282, 82] width 18 height 6
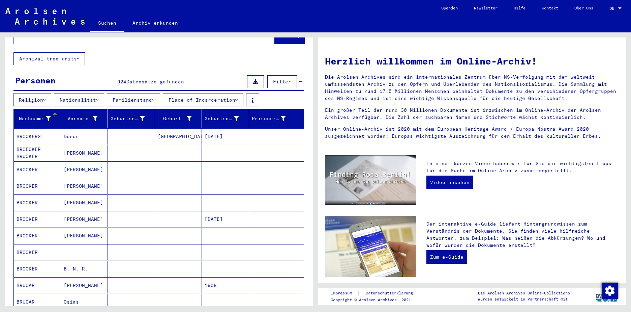
click at [35, 93] on button "Religion" at bounding box center [32, 99] width 38 height 13
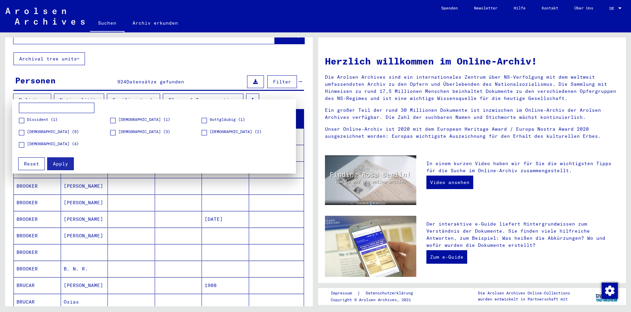
click at [115, 119] on span at bounding box center [112, 120] width 5 height 5
click at [54, 164] on span "Apply" at bounding box center [60, 164] width 15 height 6
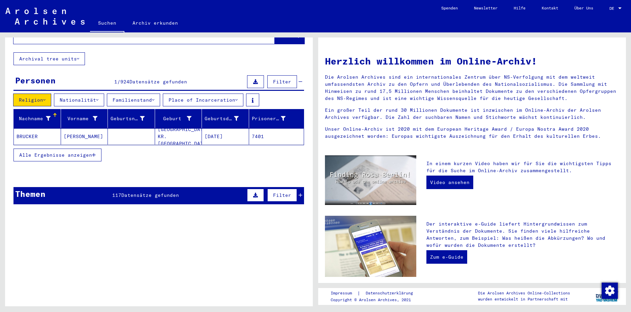
click at [143, 192] on span "Datensätze gefunden" at bounding box center [150, 195] width 58 height 6
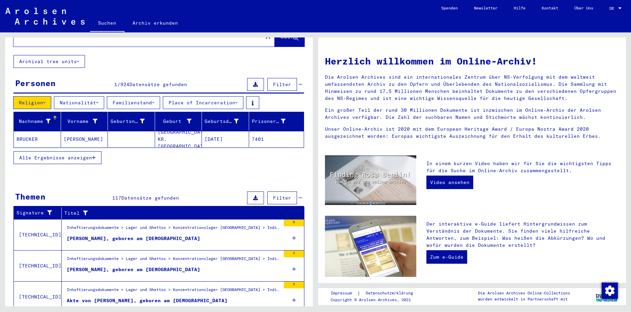
scroll to position [11, 0]
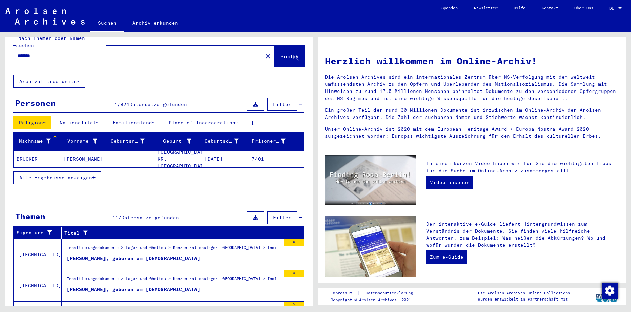
click at [74, 174] on span "Alle Ergebnisse anzeigen" at bounding box center [55, 177] width 73 height 6
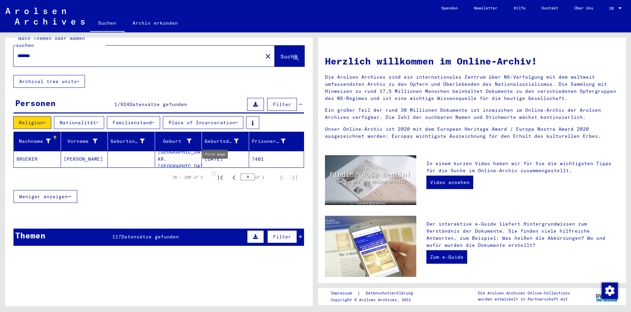
click at [217, 173] on icon "First page" at bounding box center [220, 177] width 9 height 9
type input "*"
click at [204, 117] on button "Place of Incarceration" at bounding box center [203, 122] width 81 height 13
drag, startPoint x: 39, startPoint y: 49, endPoint x: 16, endPoint y: 47, distance: 23.7
click at [16, 48] on div "*******" at bounding box center [133, 55] width 241 height 15
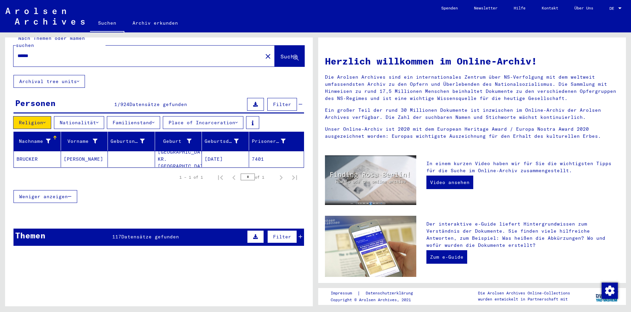
type input "******"
click at [281, 53] on span "Suche" at bounding box center [289, 56] width 17 height 7
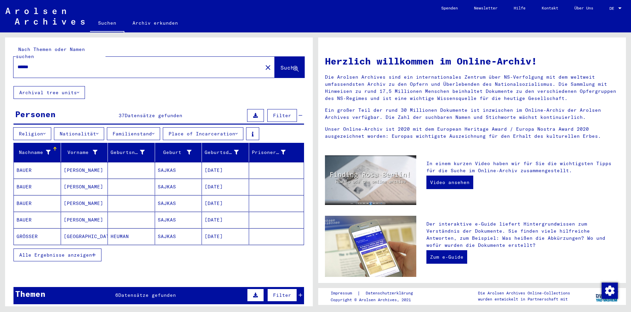
scroll to position [34, 0]
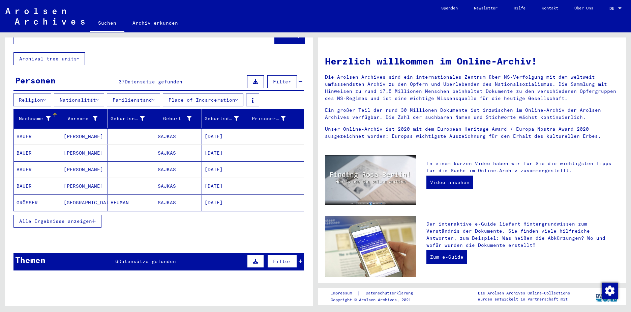
click at [140, 79] on span "Datensätze gefunden" at bounding box center [154, 82] width 58 height 6
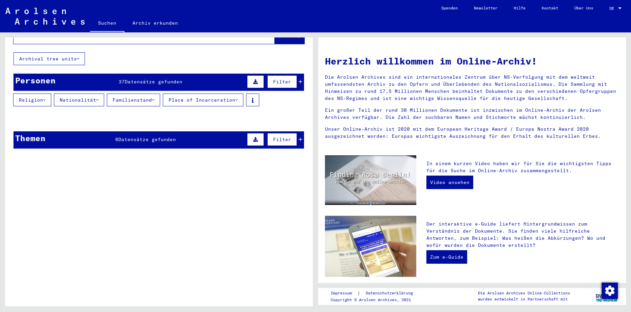
click at [142, 79] on span "Datensätze gefunden" at bounding box center [154, 82] width 58 height 6
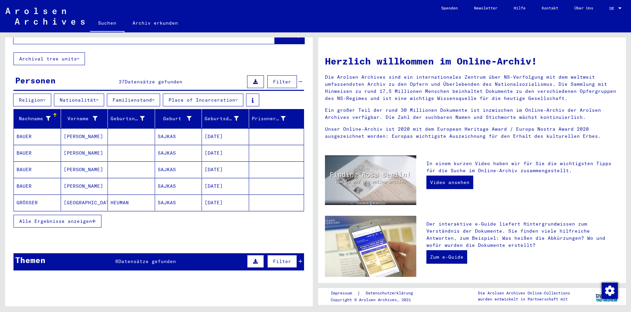
click at [51, 218] on span "Alle Ergebnisse anzeigen" at bounding box center [55, 221] width 73 height 6
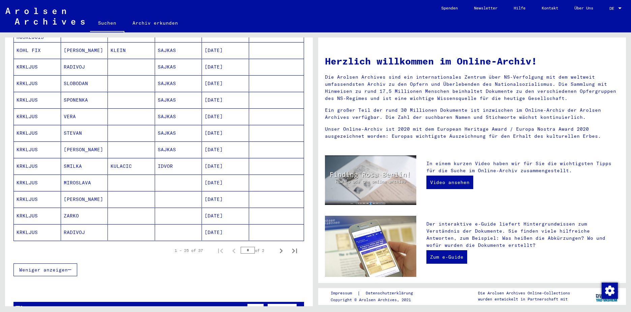
scroll to position [337, 0]
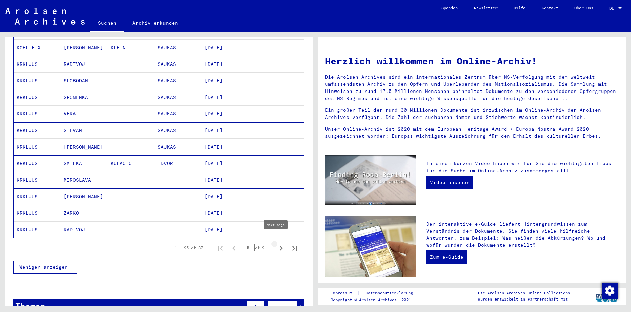
click at [276, 243] on icon "Next page" at bounding box center [280, 247] width 9 height 9
type input "*"
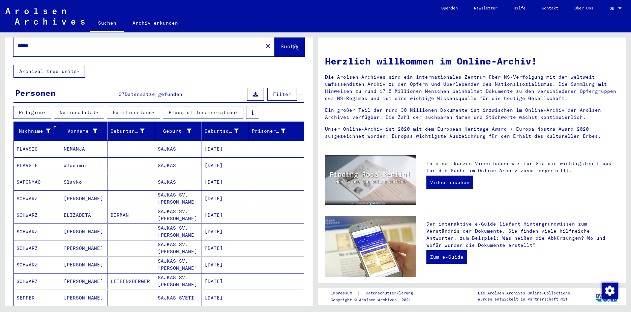
scroll to position [4, 0]
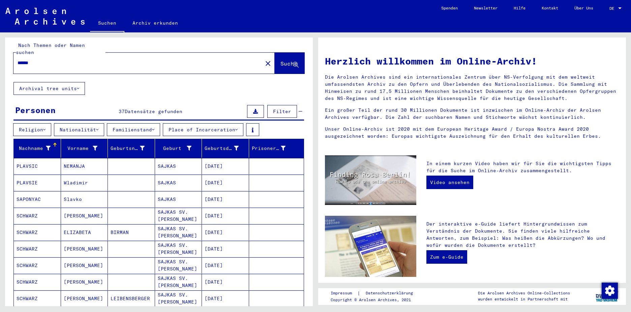
drag, startPoint x: 43, startPoint y: 56, endPoint x: 9, endPoint y: 54, distance: 34.5
click at [9, 54] on div "Nach Themen oder Namen suchen ****** close Suche" at bounding box center [159, 57] width 308 height 49
type input "*"
type input "******"
click at [281, 60] on span "Suche" at bounding box center [289, 63] width 17 height 7
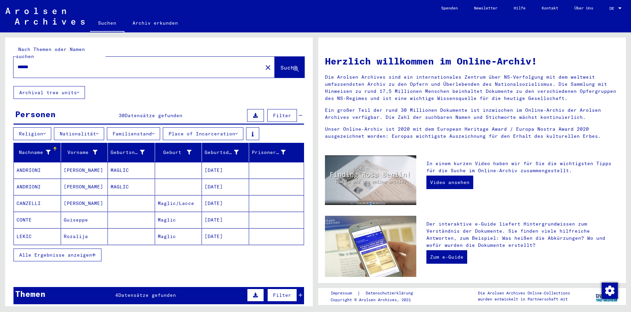
click at [61, 252] on span "Alle Ergebnisse anzeigen" at bounding box center [55, 255] width 73 height 6
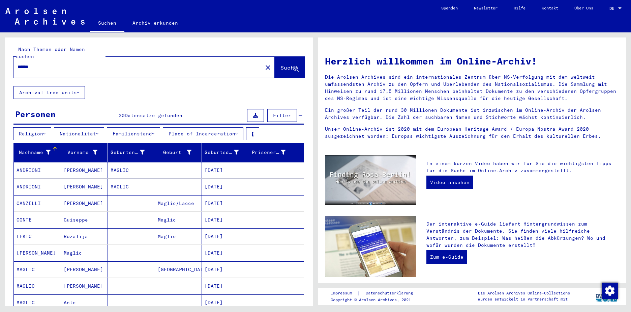
click at [42, 63] on input "******" at bounding box center [136, 66] width 237 height 7
click at [264, 63] on mat-icon "close" at bounding box center [268, 67] width 8 height 8
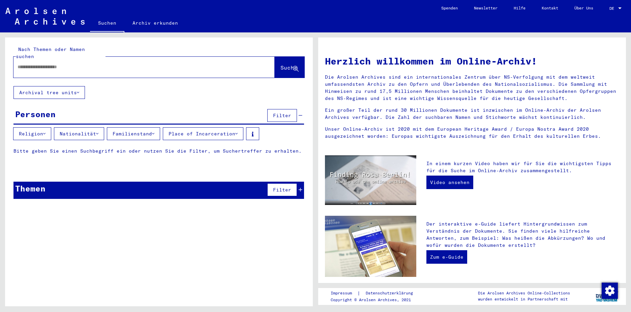
click at [60, 63] on input "text" at bounding box center [136, 66] width 237 height 7
type input "*******"
click at [281, 64] on span "Suche" at bounding box center [289, 67] width 17 height 7
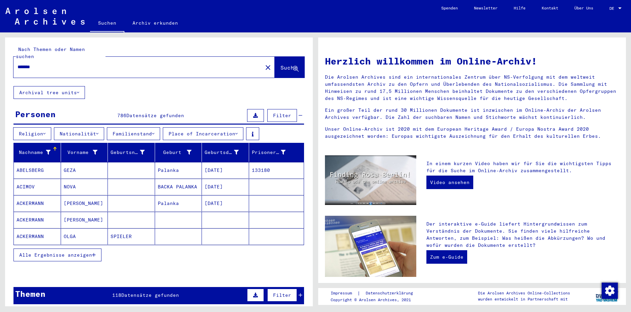
click at [67, 252] on span "Alle Ergebnisse anzeigen" at bounding box center [55, 255] width 73 height 6
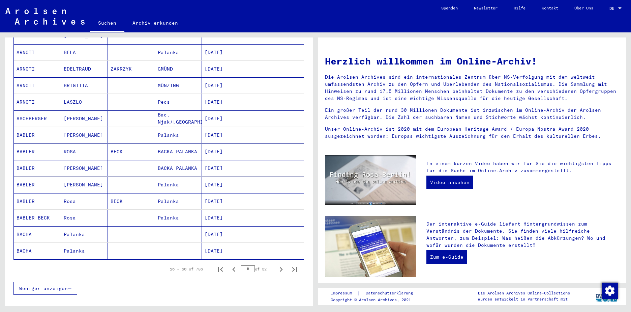
scroll to position [337, 0]
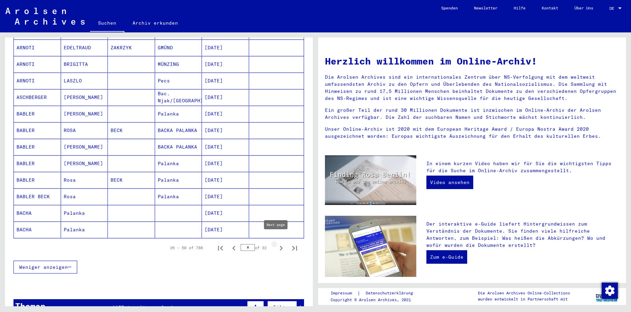
click at [278, 243] on icon "Next page" at bounding box center [280, 247] width 9 height 9
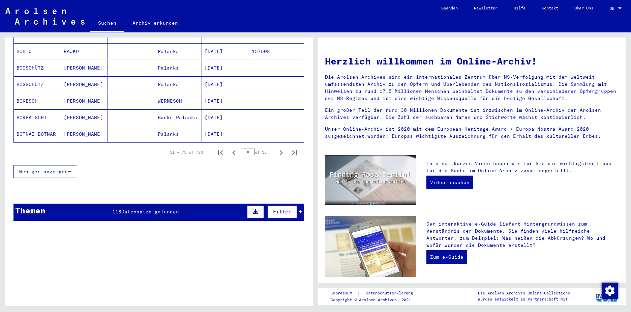
scroll to position [472, 0]
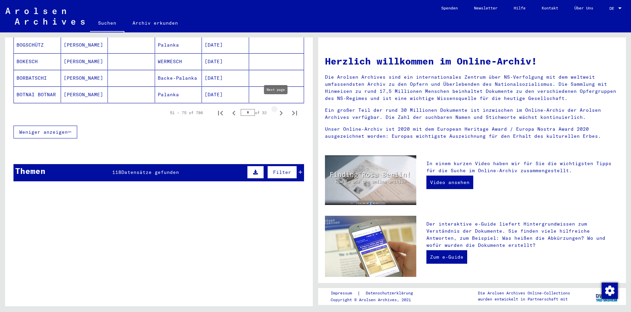
click at [274, 106] on button "Next page" at bounding box center [280, 112] width 13 height 13
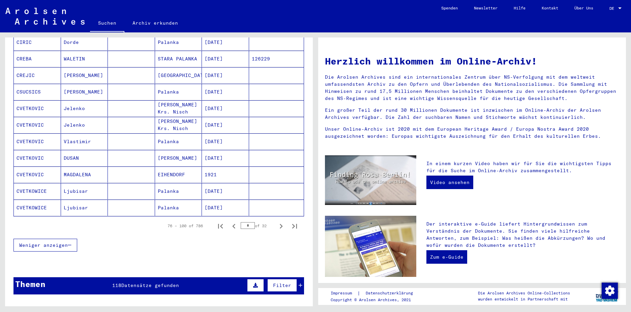
scroll to position [438, 0]
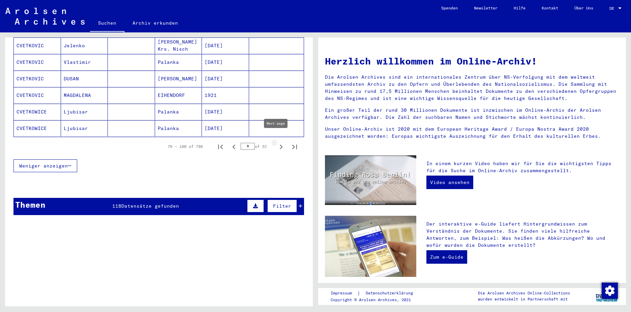
click at [280, 144] on icon "Next page" at bounding box center [281, 146] width 3 height 5
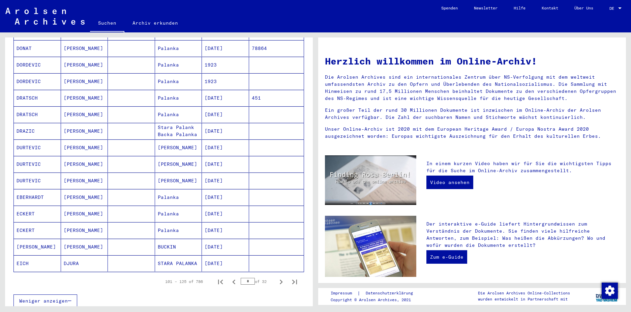
scroll to position [371, 0]
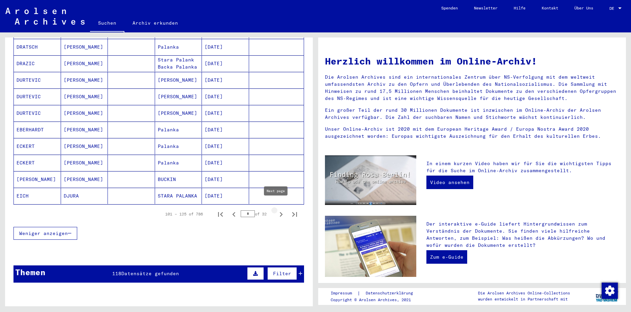
click at [276, 209] on icon "Next page" at bounding box center [280, 213] width 9 height 9
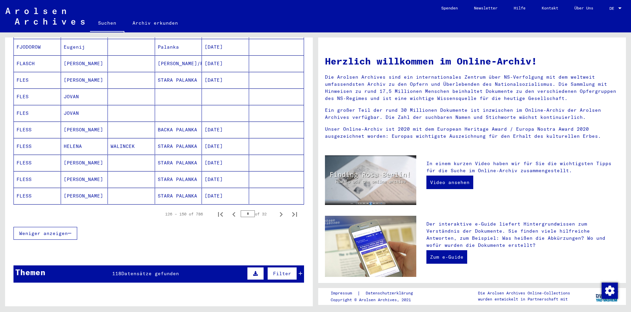
click at [276, 209] on icon "Next page" at bounding box center [280, 213] width 9 height 9
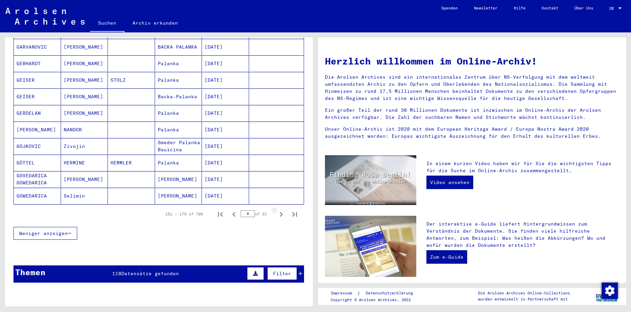
click at [276, 209] on icon "Next page" at bounding box center [280, 213] width 9 height 9
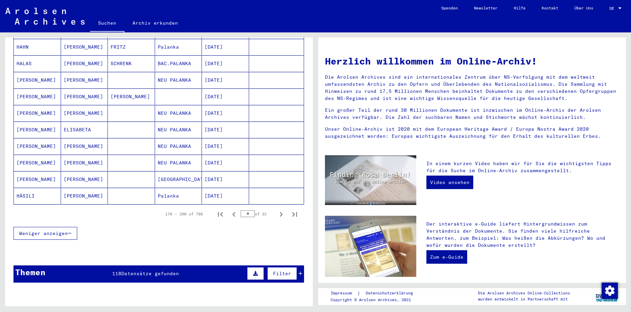
click at [276, 209] on icon "Next page" at bounding box center [280, 213] width 9 height 9
type input "*"
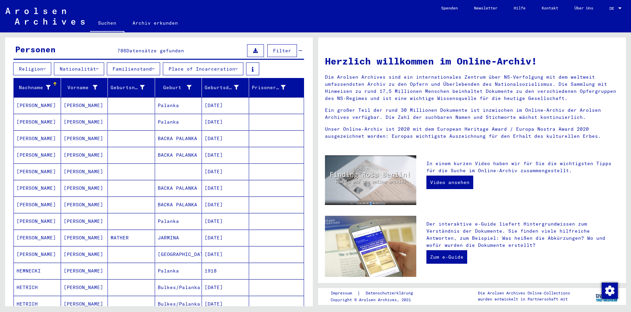
scroll to position [0, 0]
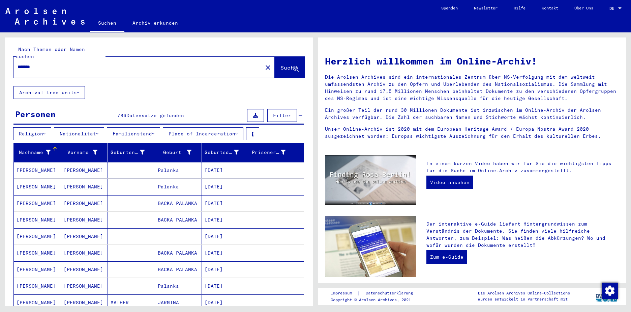
click at [44, 63] on input "*******" at bounding box center [136, 66] width 237 height 7
click at [264, 63] on mat-icon "close" at bounding box center [268, 67] width 8 height 8
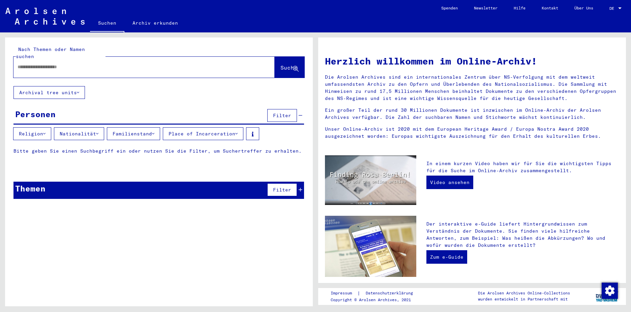
click at [85, 63] on input "text" at bounding box center [136, 66] width 237 height 7
type input "****"
click at [281, 64] on span "Suche" at bounding box center [289, 67] width 17 height 7
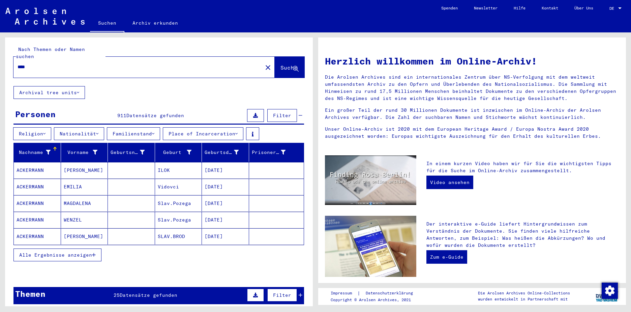
click at [74, 252] on span "Alle Ergebnisse anzeigen" at bounding box center [55, 255] width 73 height 6
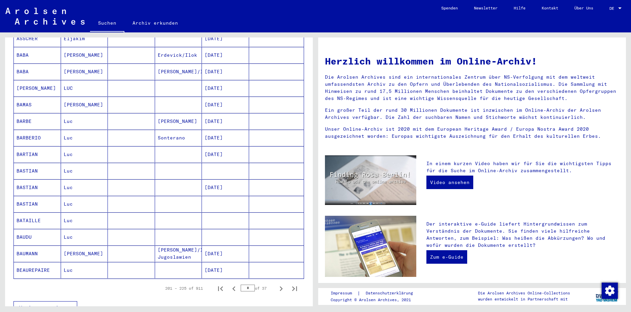
scroll to position [337, 0]
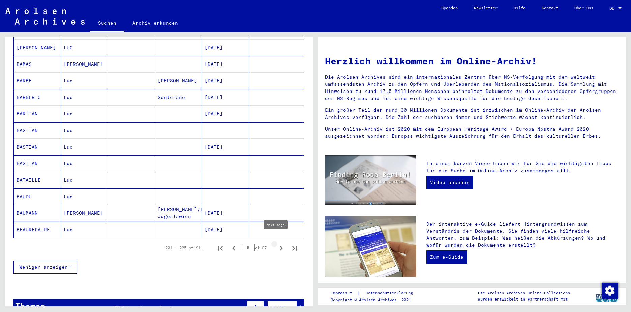
click at [276, 243] on icon "Next page" at bounding box center [280, 247] width 9 height 9
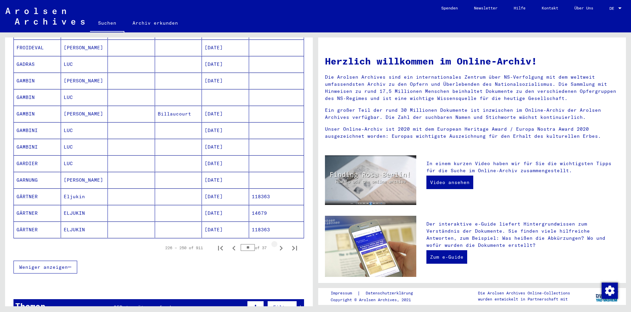
click at [276, 243] on icon "Next page" at bounding box center [280, 247] width 9 height 9
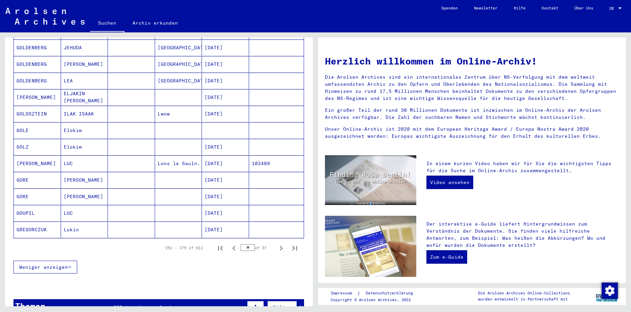
click at [276, 243] on icon "Next page" at bounding box center [280, 247] width 9 height 9
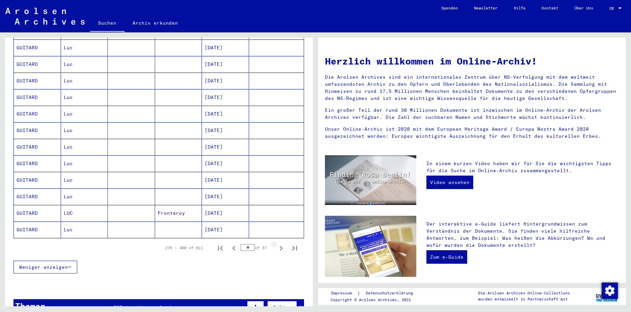
click at [276, 243] on icon "Next page" at bounding box center [280, 247] width 9 height 9
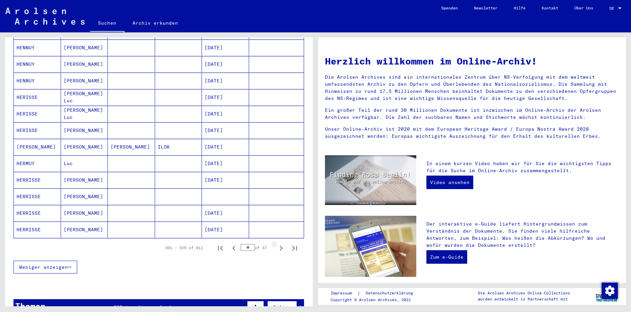
click at [276, 243] on icon "Next page" at bounding box center [280, 247] width 9 height 9
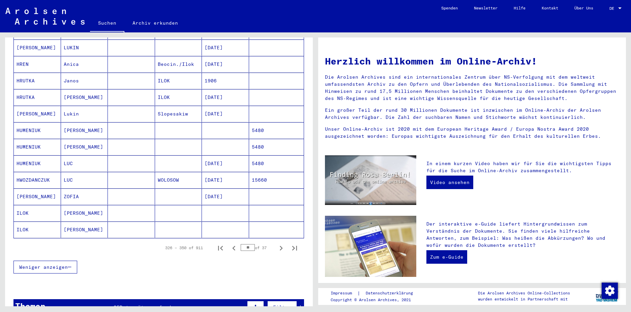
click at [276, 243] on icon "Next page" at bounding box center [280, 247] width 9 height 9
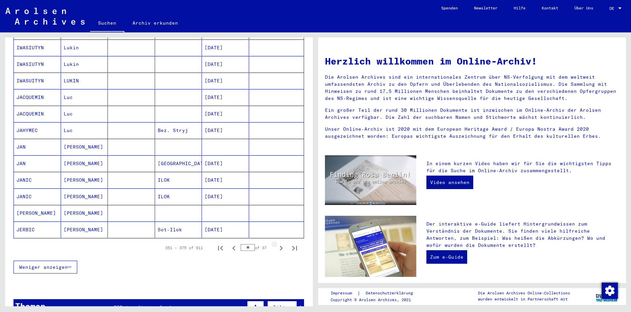
click at [276, 243] on icon "Next page" at bounding box center [280, 247] width 9 height 9
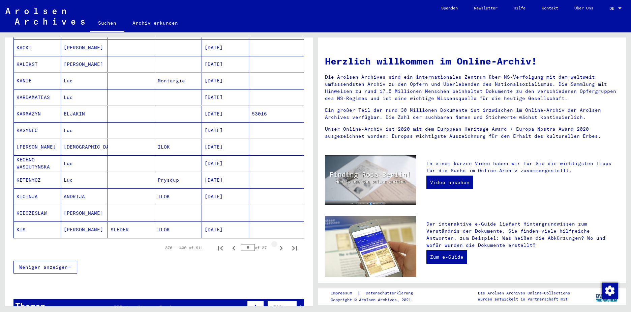
click at [276, 243] on icon "Next page" at bounding box center [280, 247] width 9 height 9
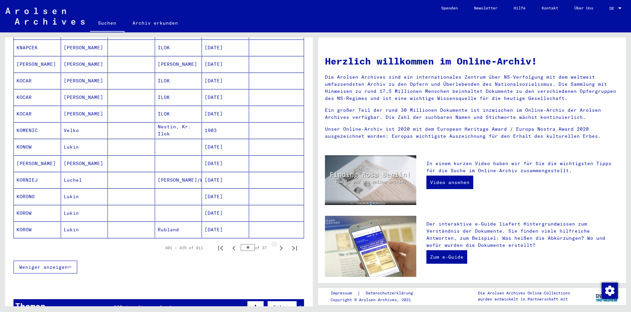
click at [276, 243] on icon "Next page" at bounding box center [280, 247] width 9 height 9
type input "**"
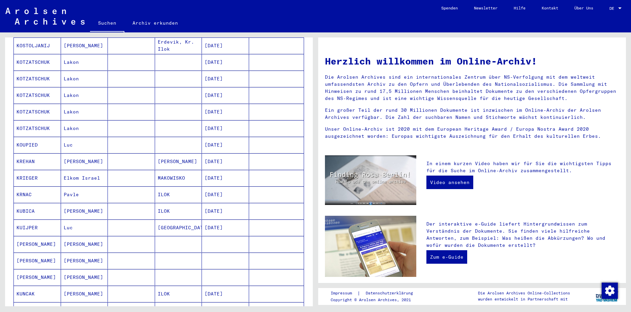
scroll to position [169, 0]
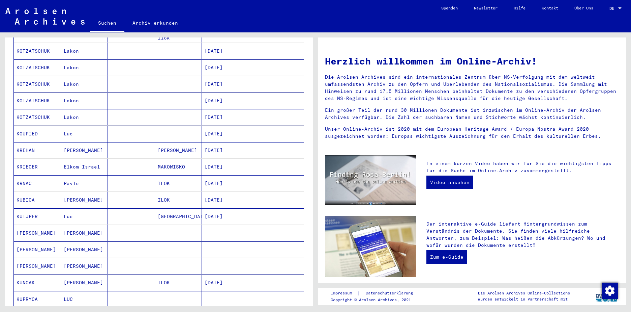
click at [21, 175] on mat-cell "KRNAC" at bounding box center [37, 183] width 47 height 16
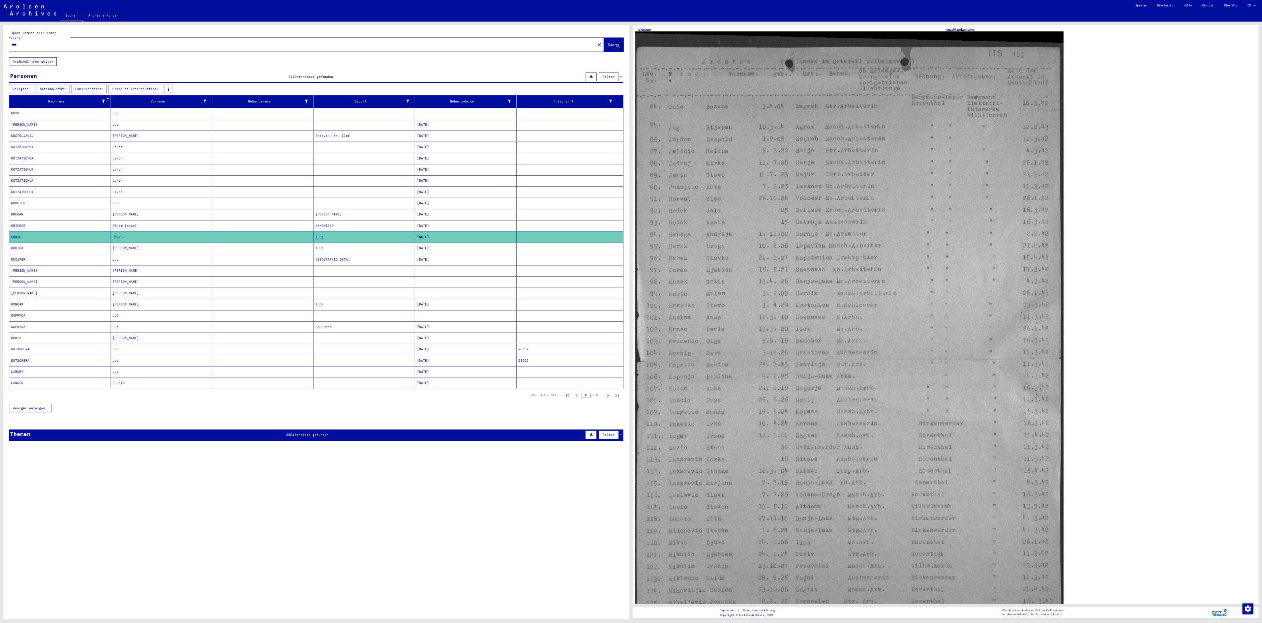
scroll to position [68, 0]
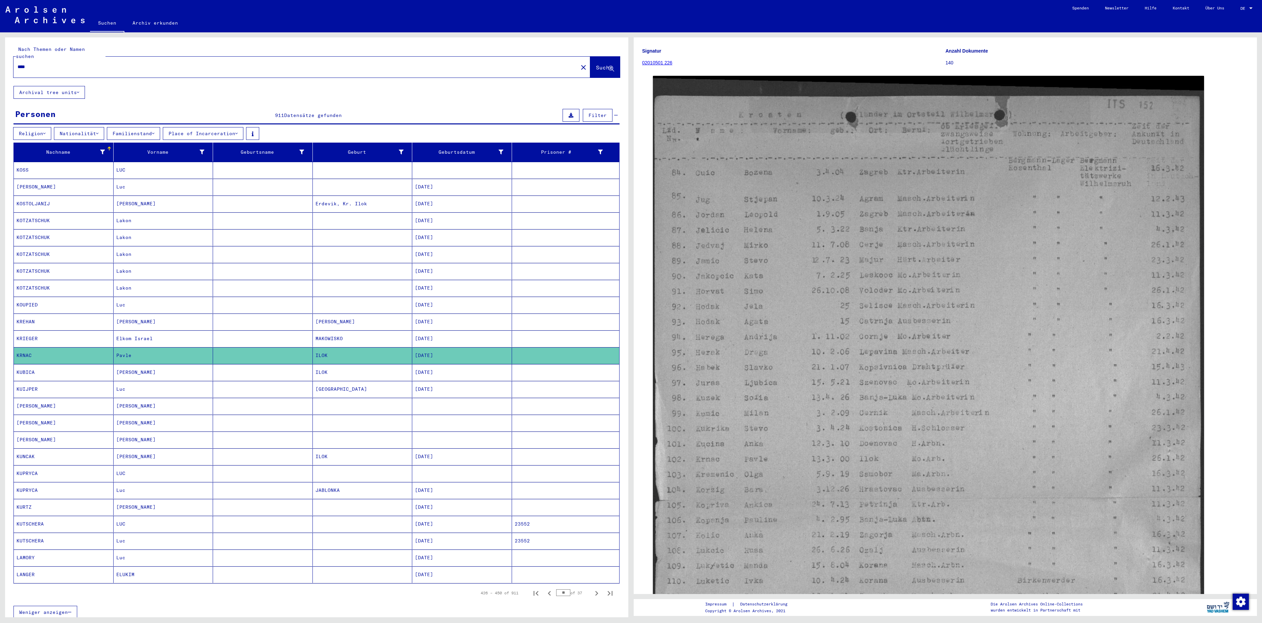
click at [77, 311] on mat-cell "KRNAC" at bounding box center [64, 355] width 100 height 17
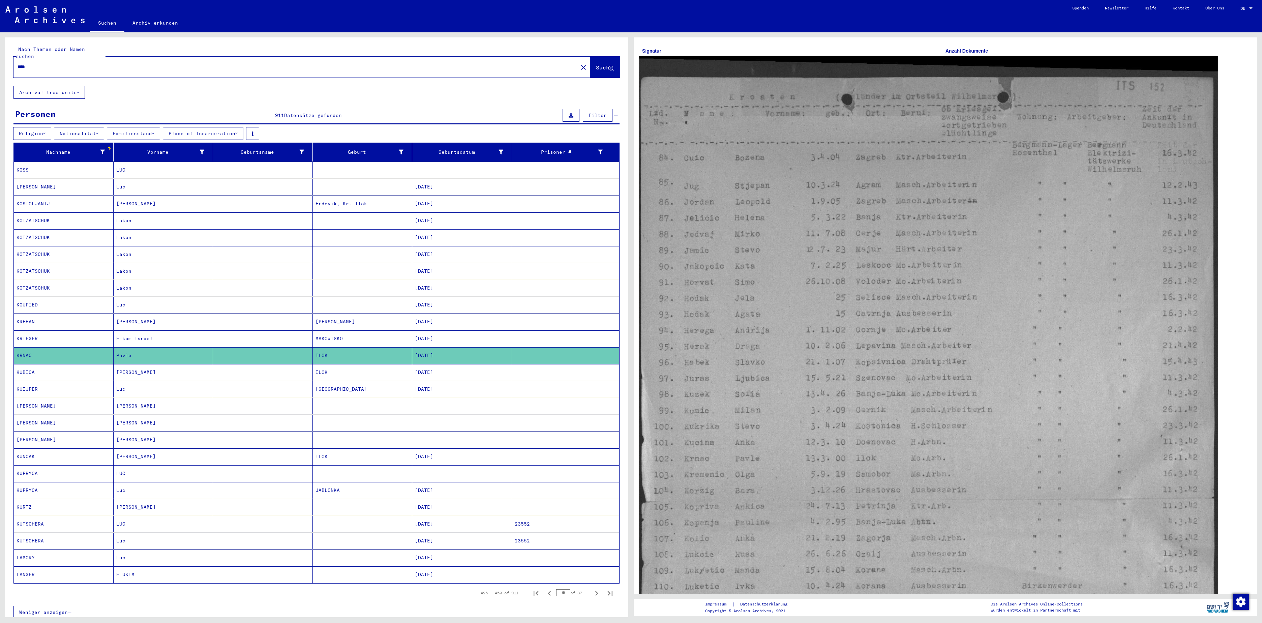
click at [631, 311] on img at bounding box center [928, 468] width 579 height 825
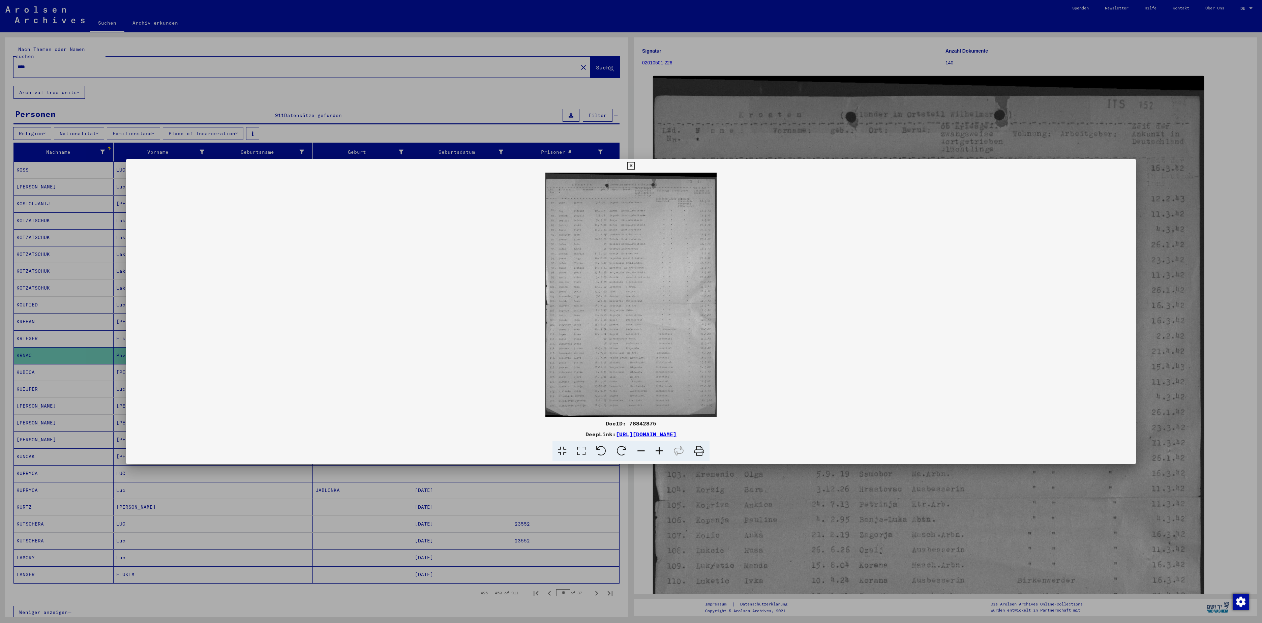
click at [631, 311] on icon at bounding box center [659, 451] width 18 height 21
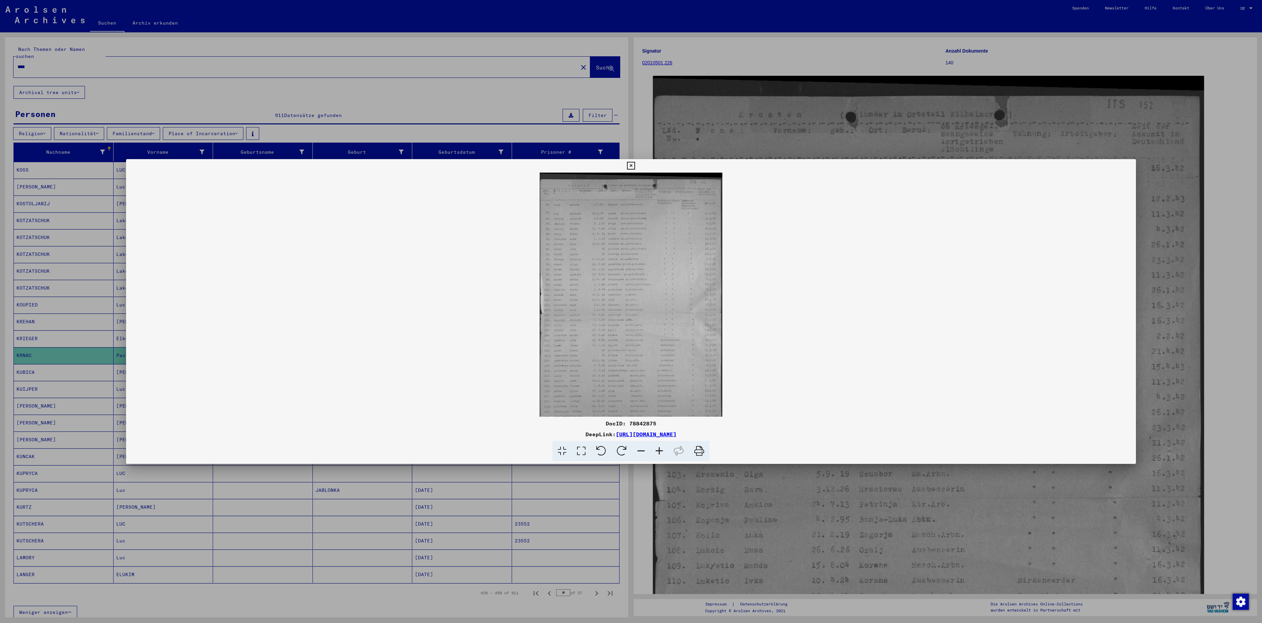
click at [631, 311] on icon at bounding box center [659, 451] width 18 height 21
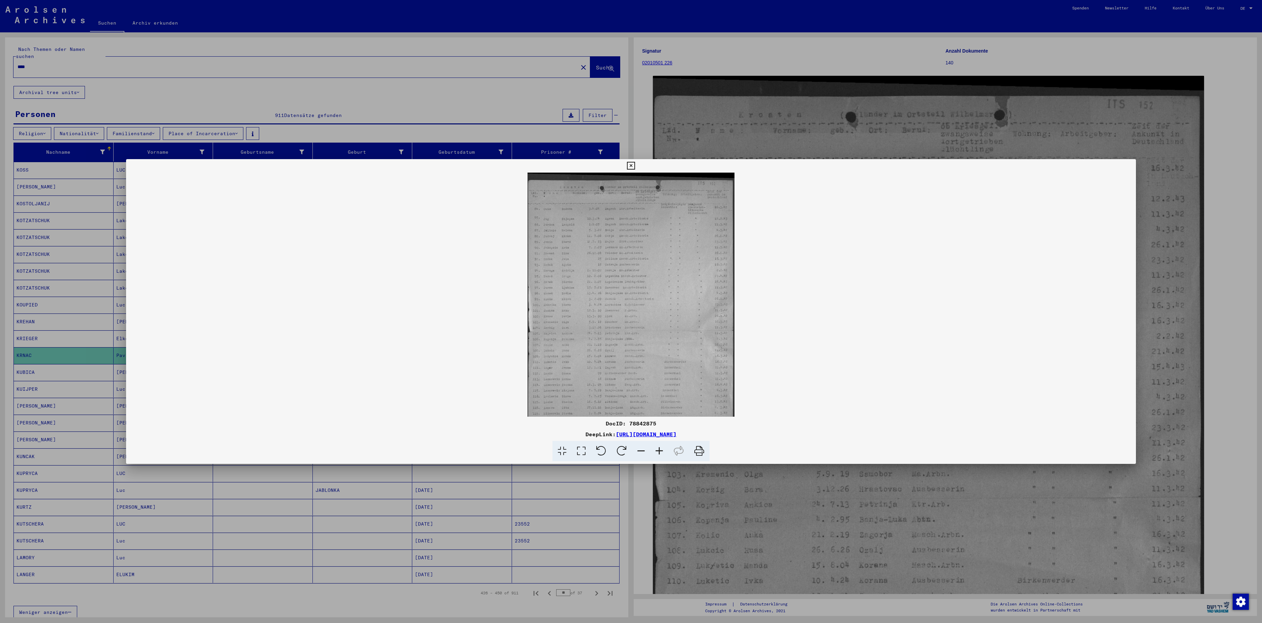
click at [631, 311] on icon at bounding box center [659, 451] width 18 height 21
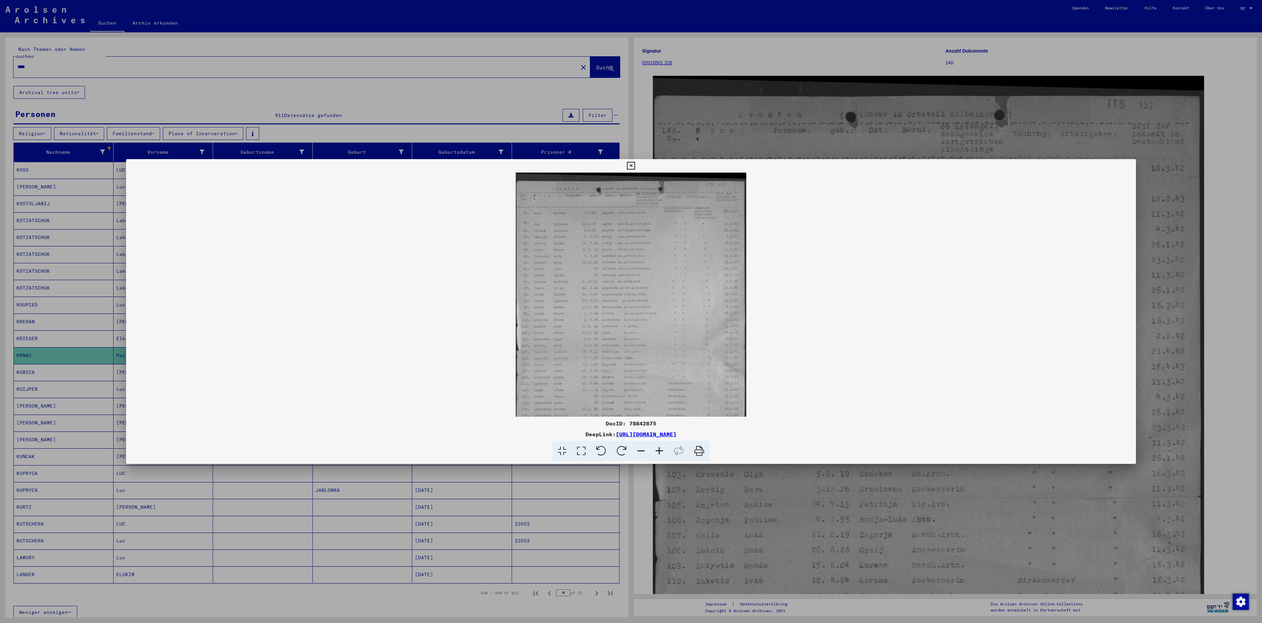
click at [631, 311] on icon at bounding box center [659, 451] width 18 height 21
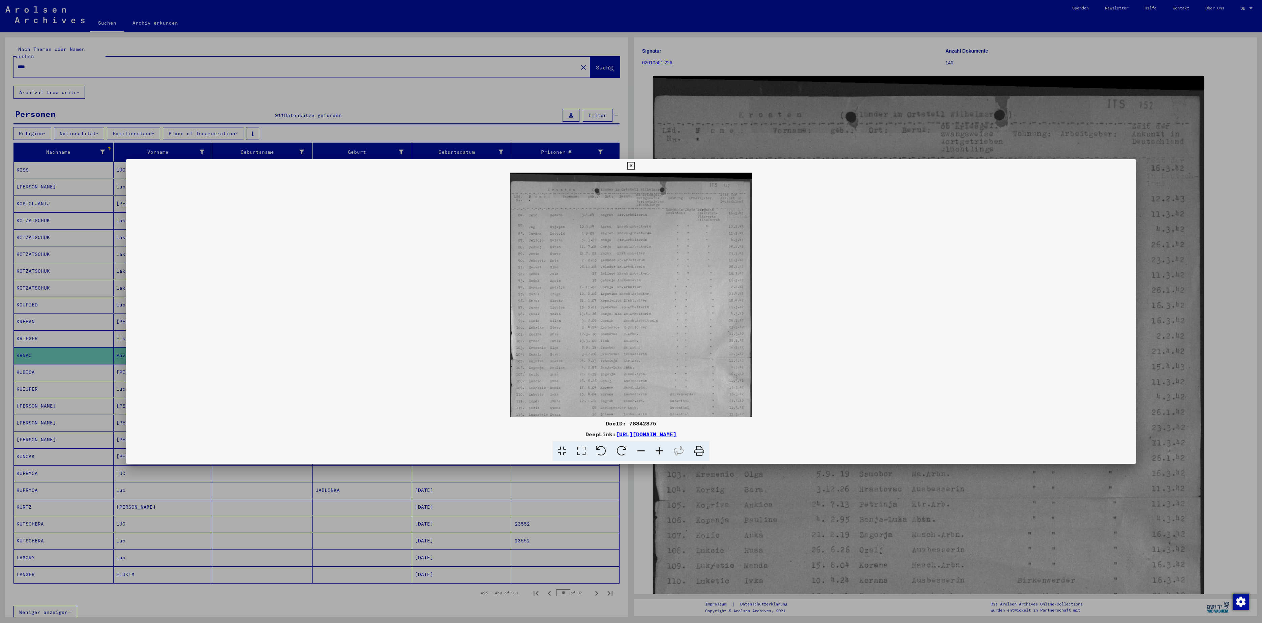
click at [631, 311] on icon at bounding box center [659, 451] width 18 height 21
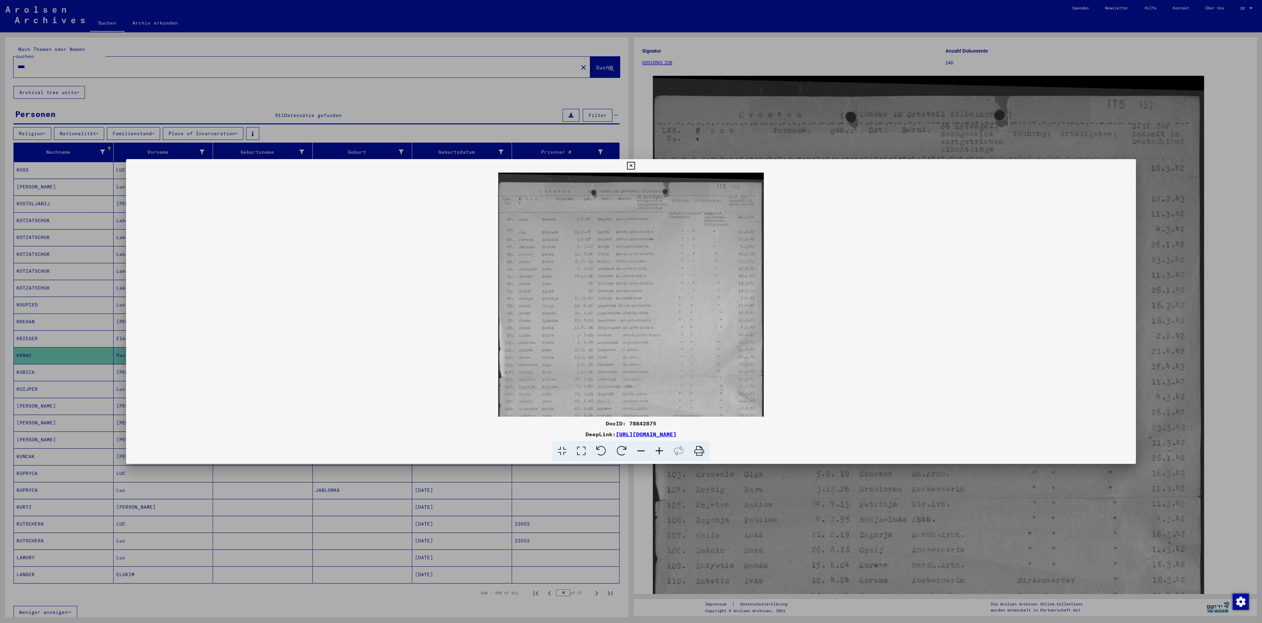
click at [631, 311] on icon at bounding box center [659, 451] width 18 height 21
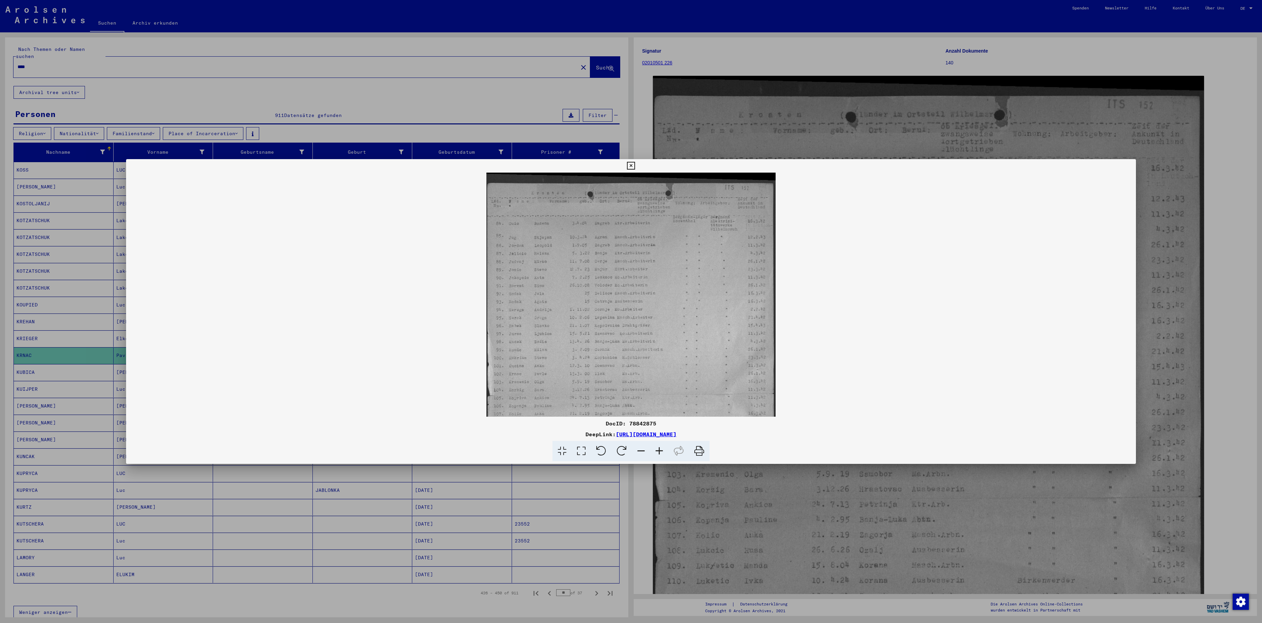
click at [631, 311] on icon at bounding box center [659, 451] width 18 height 21
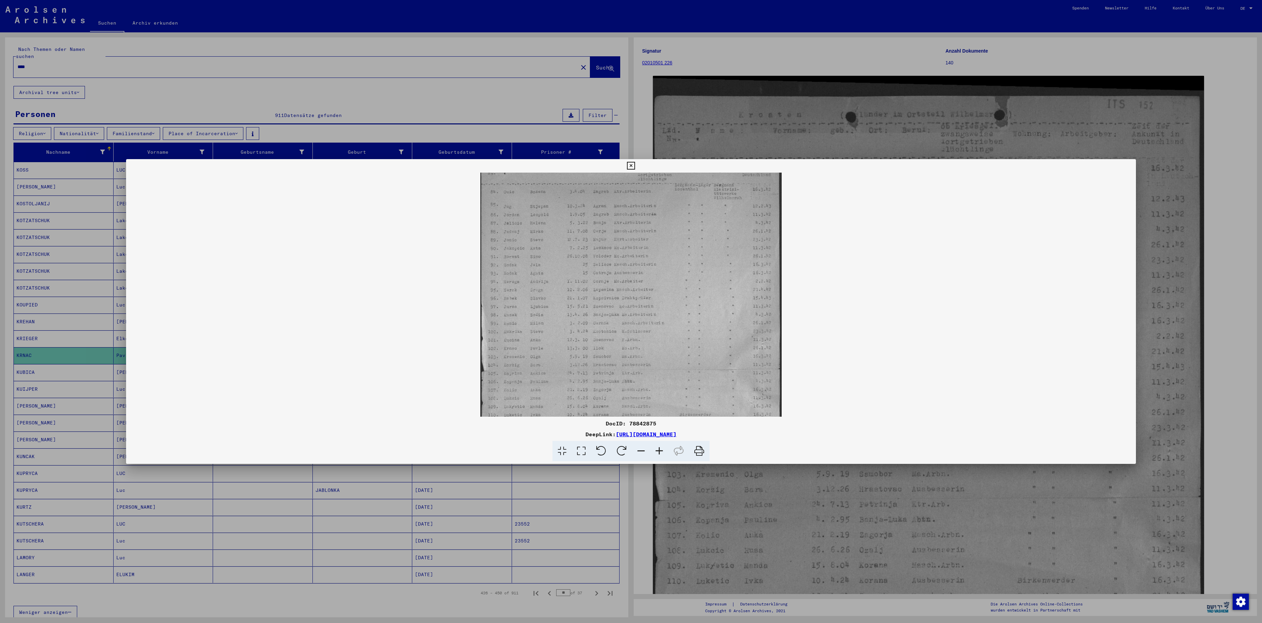
scroll to position [49, 0]
drag, startPoint x: 639, startPoint y: 376, endPoint x: 659, endPoint y: 327, distance: 52.6
click at [631, 311] on img at bounding box center [630, 339] width 301 height 430
click at [631, 311] on icon at bounding box center [659, 451] width 18 height 21
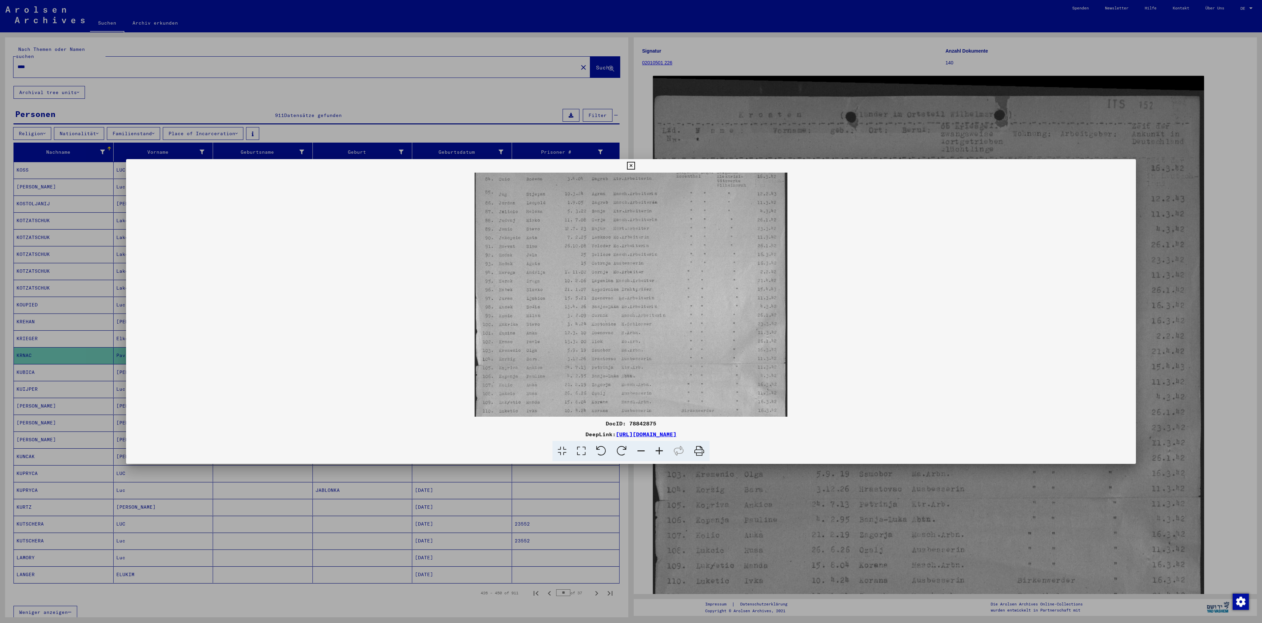
click at [631, 311] on icon at bounding box center [659, 451] width 18 height 21
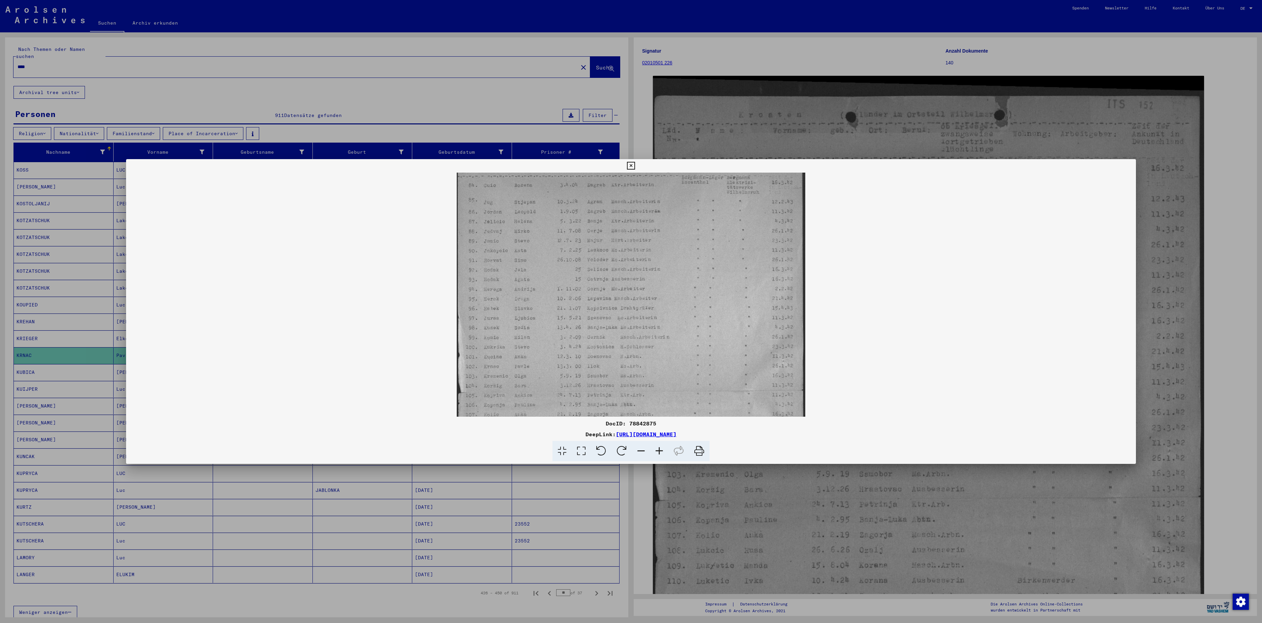
click at [631, 311] on icon at bounding box center [659, 451] width 18 height 21
click at [631, 144] on div at bounding box center [631, 311] width 1262 height 623
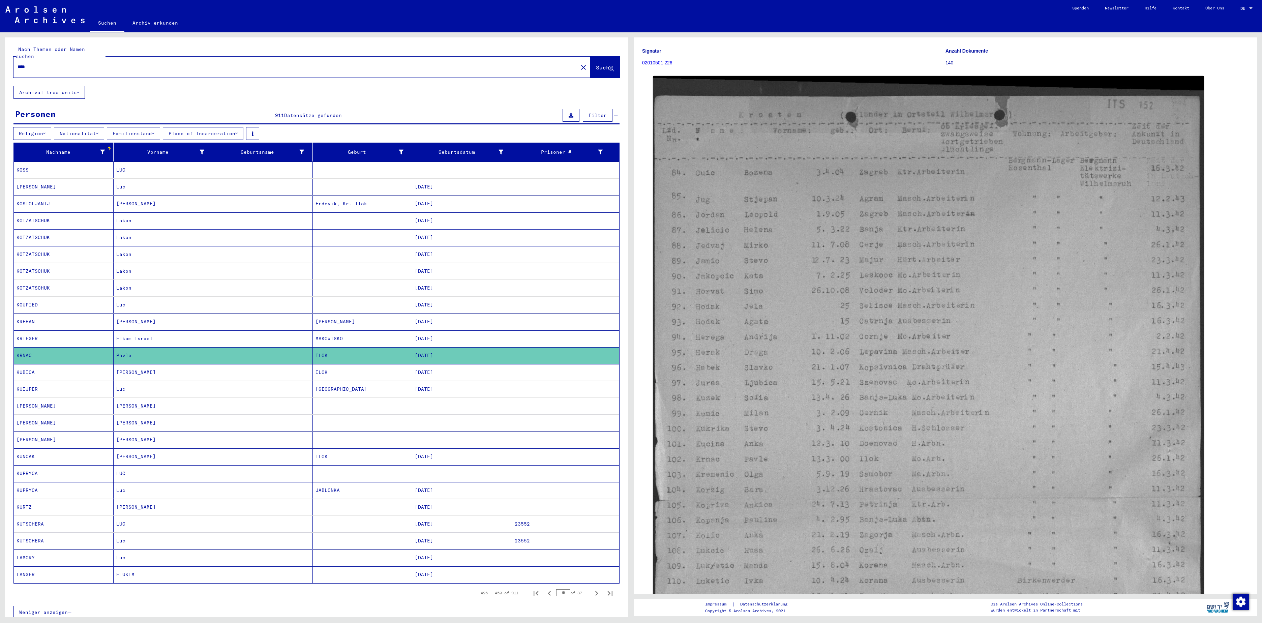
click at [62, 63] on input "****" at bounding box center [296, 66] width 557 height 7
type input "*"
click at [160, 19] on link "Archiv erkunden" at bounding box center [155, 23] width 62 height 16
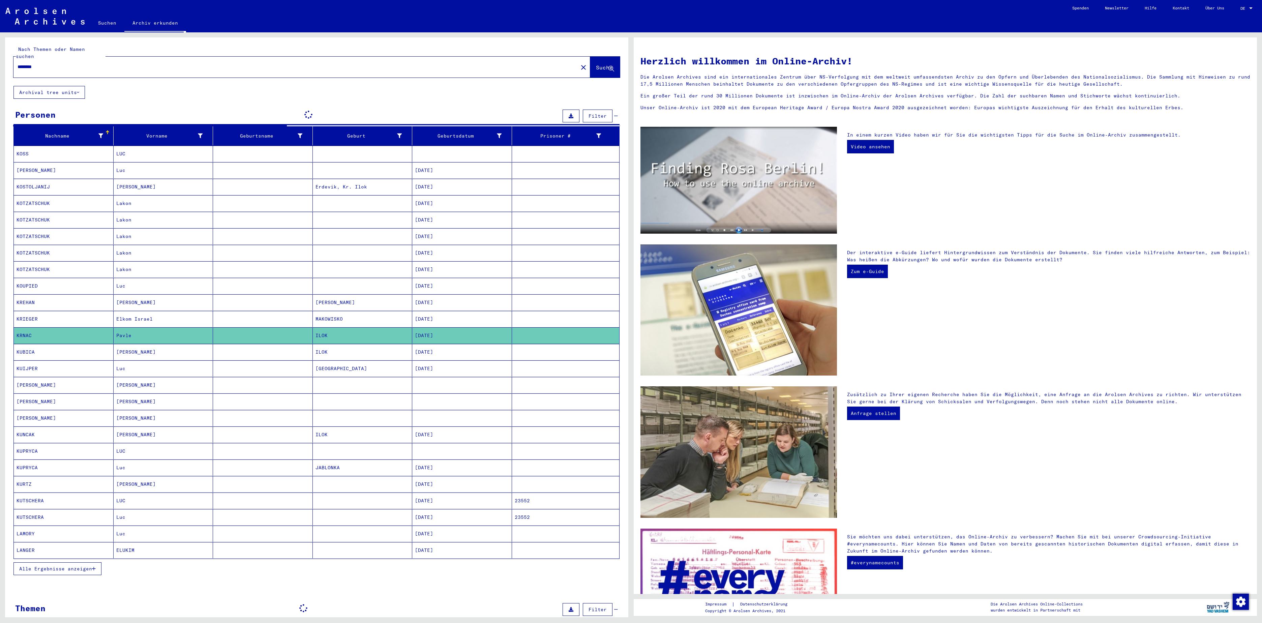
type input "****"
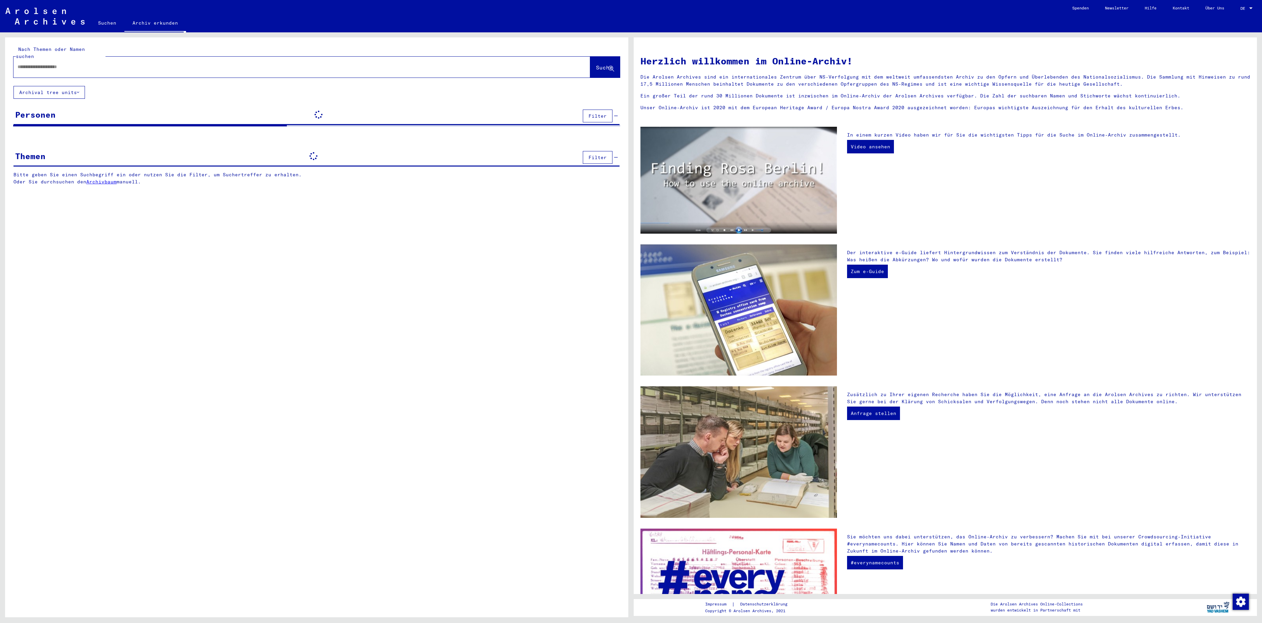
type input "*******"
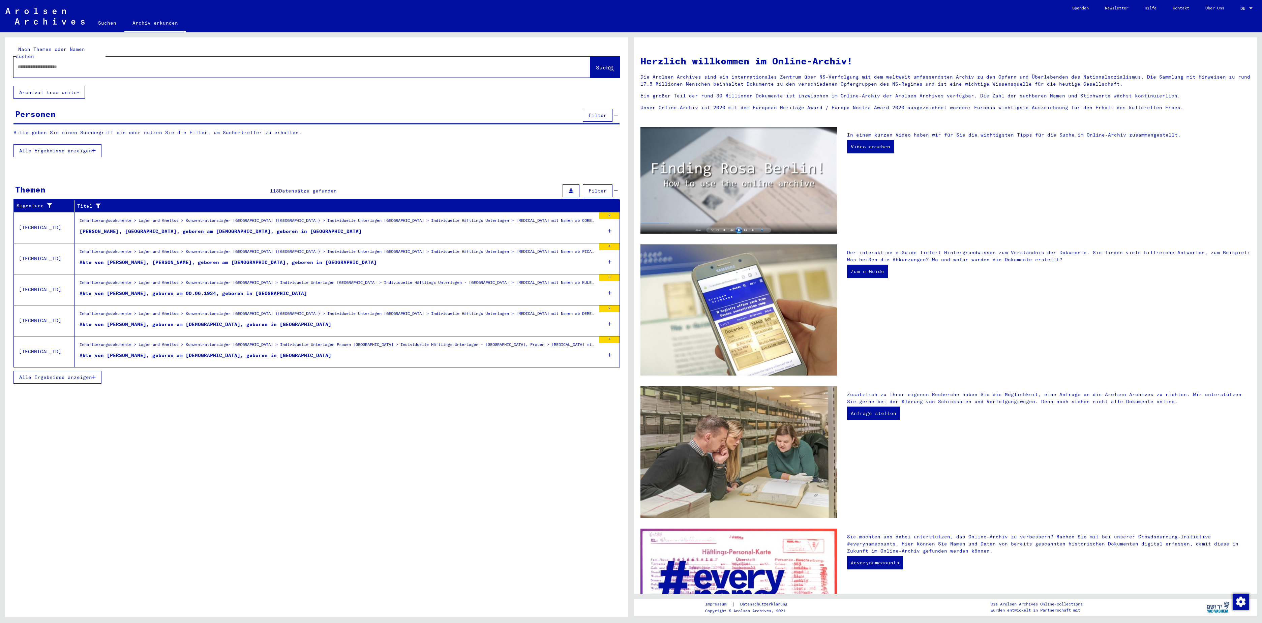
type input "******"
